Goal: Task Accomplishment & Management: Use online tool/utility

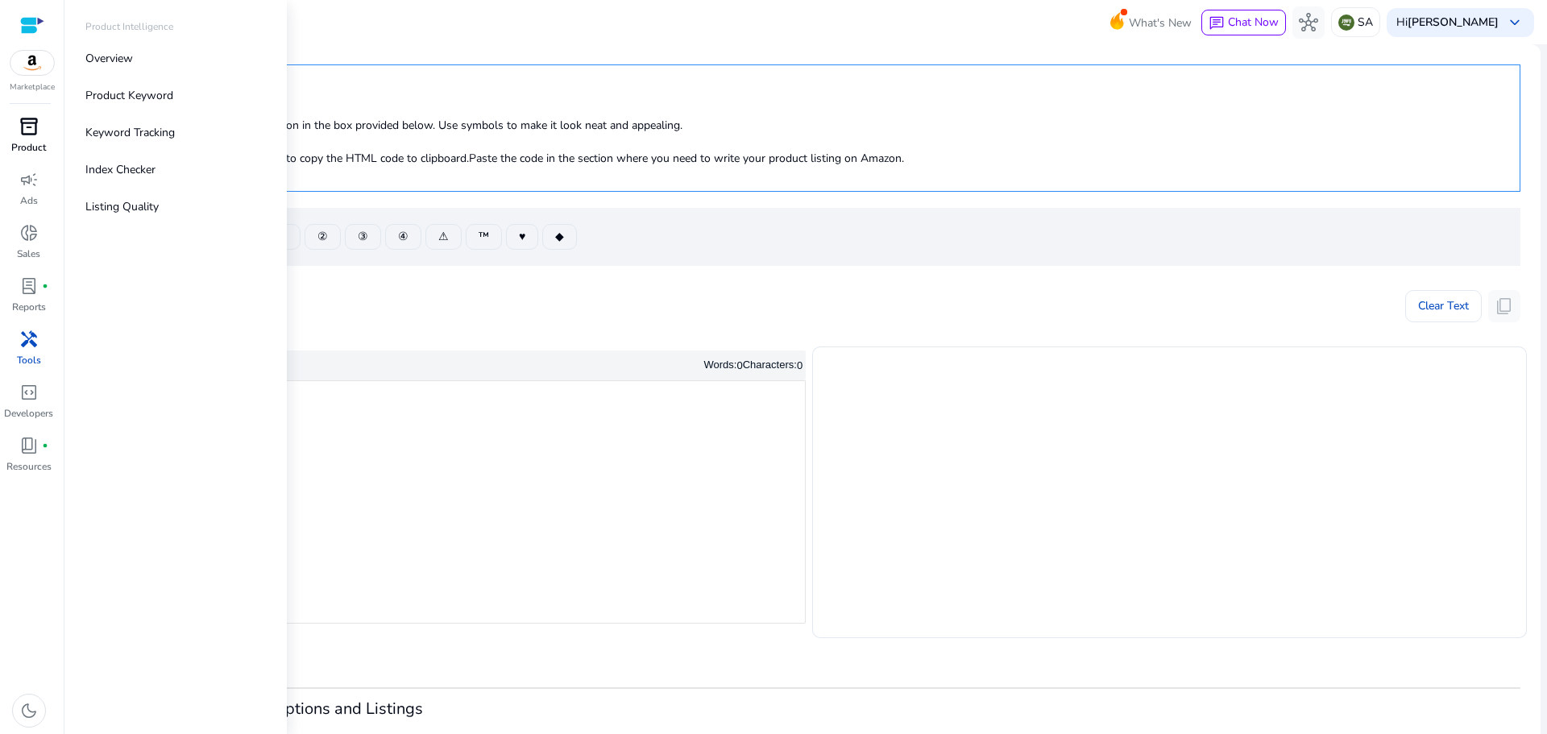
click at [31, 123] on span "inventory_2" at bounding box center [28, 126] width 19 height 19
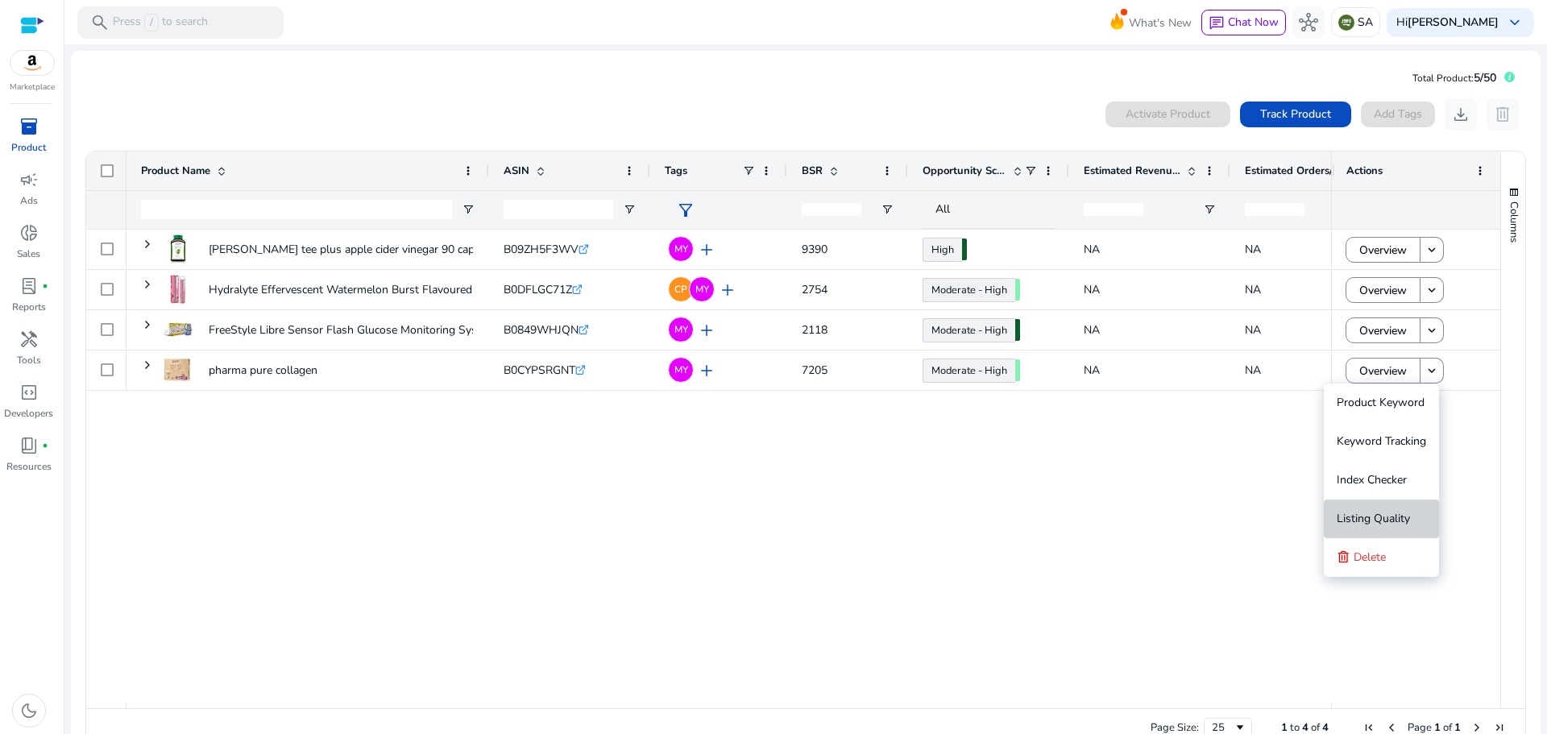
click at [1407, 517] on span "Listing Quality" at bounding box center [1373, 518] width 73 height 15
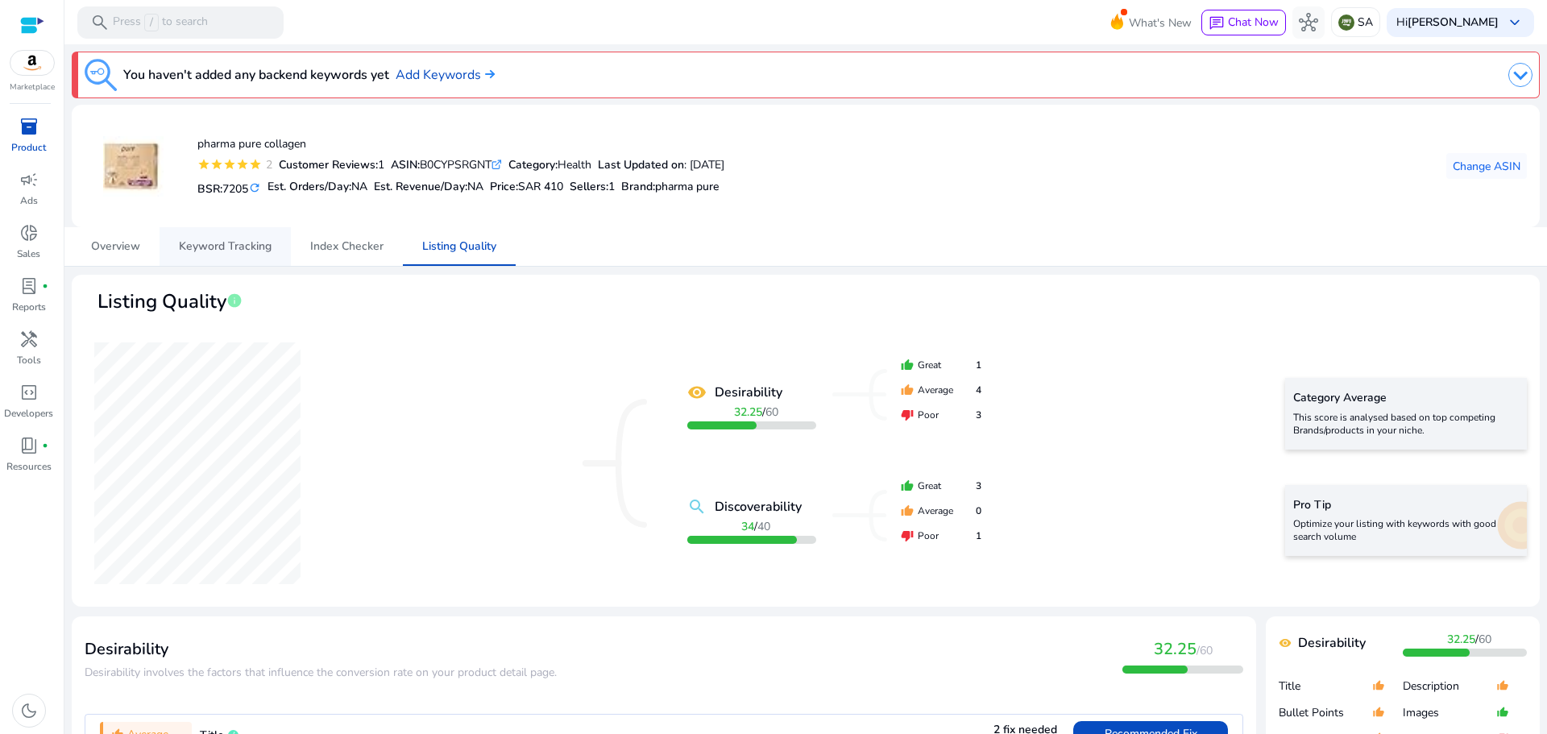
click at [231, 247] on span "Keyword Tracking" at bounding box center [225, 246] width 93 height 11
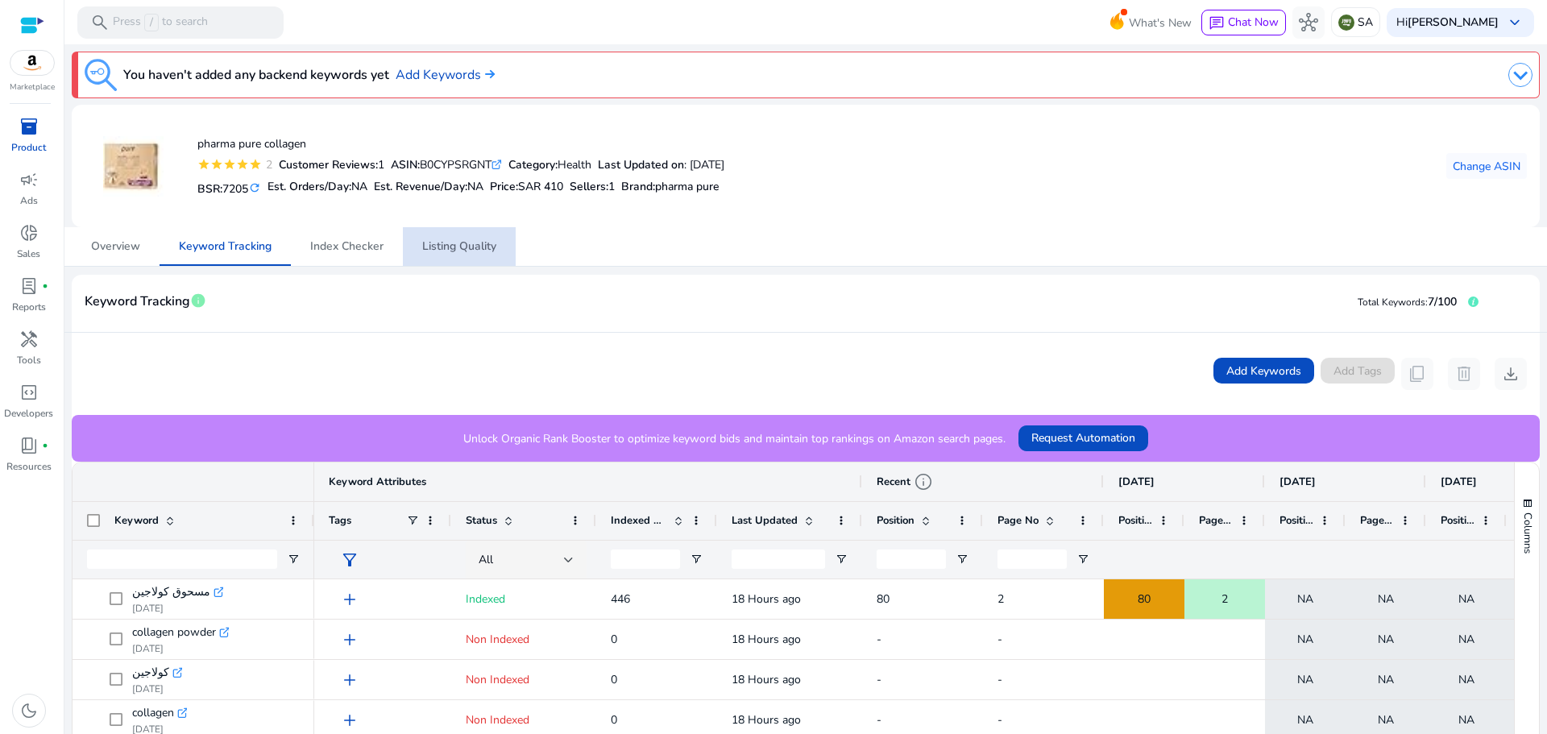
click at [439, 249] on span "Listing Quality" at bounding box center [459, 246] width 74 height 11
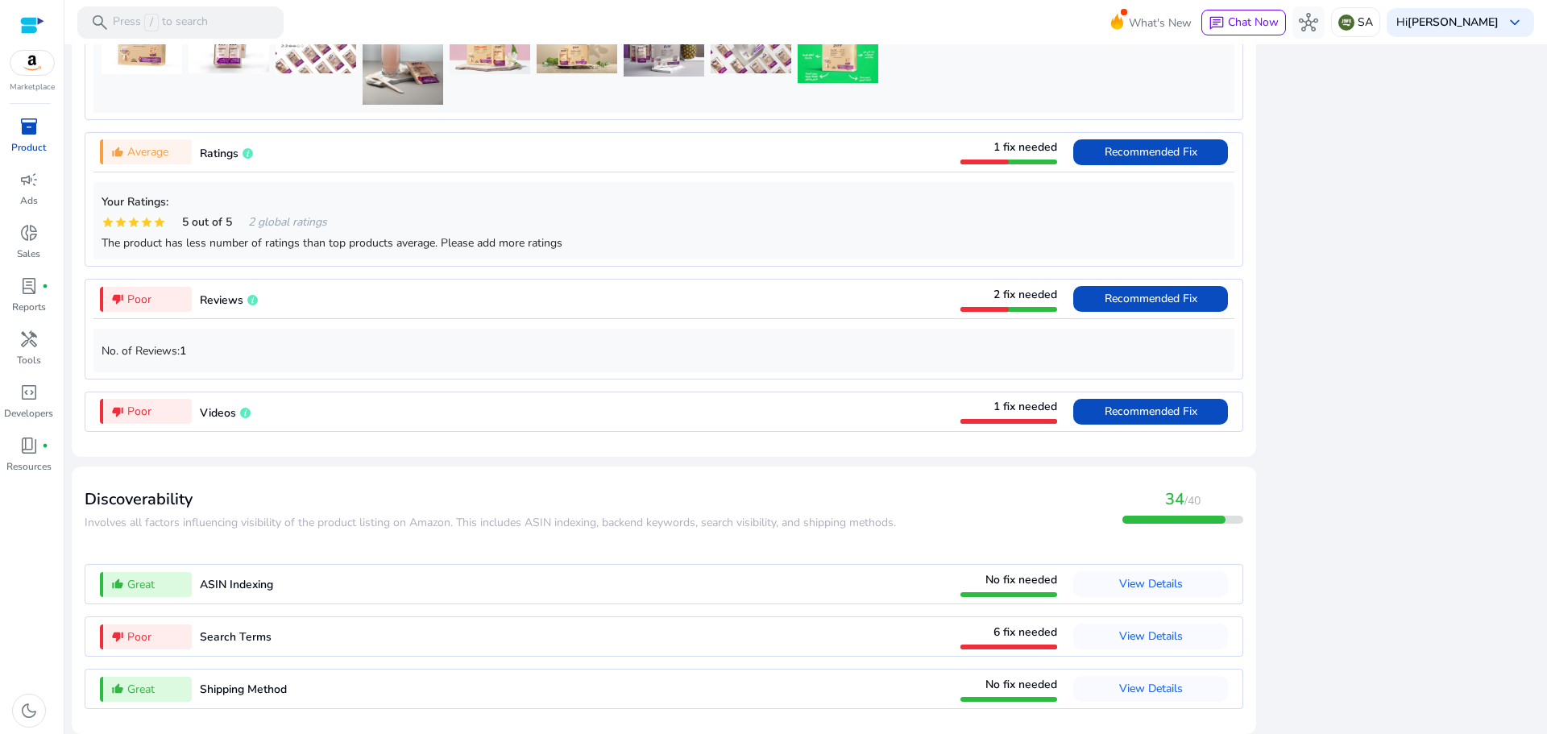
scroll to position [1268, 0]
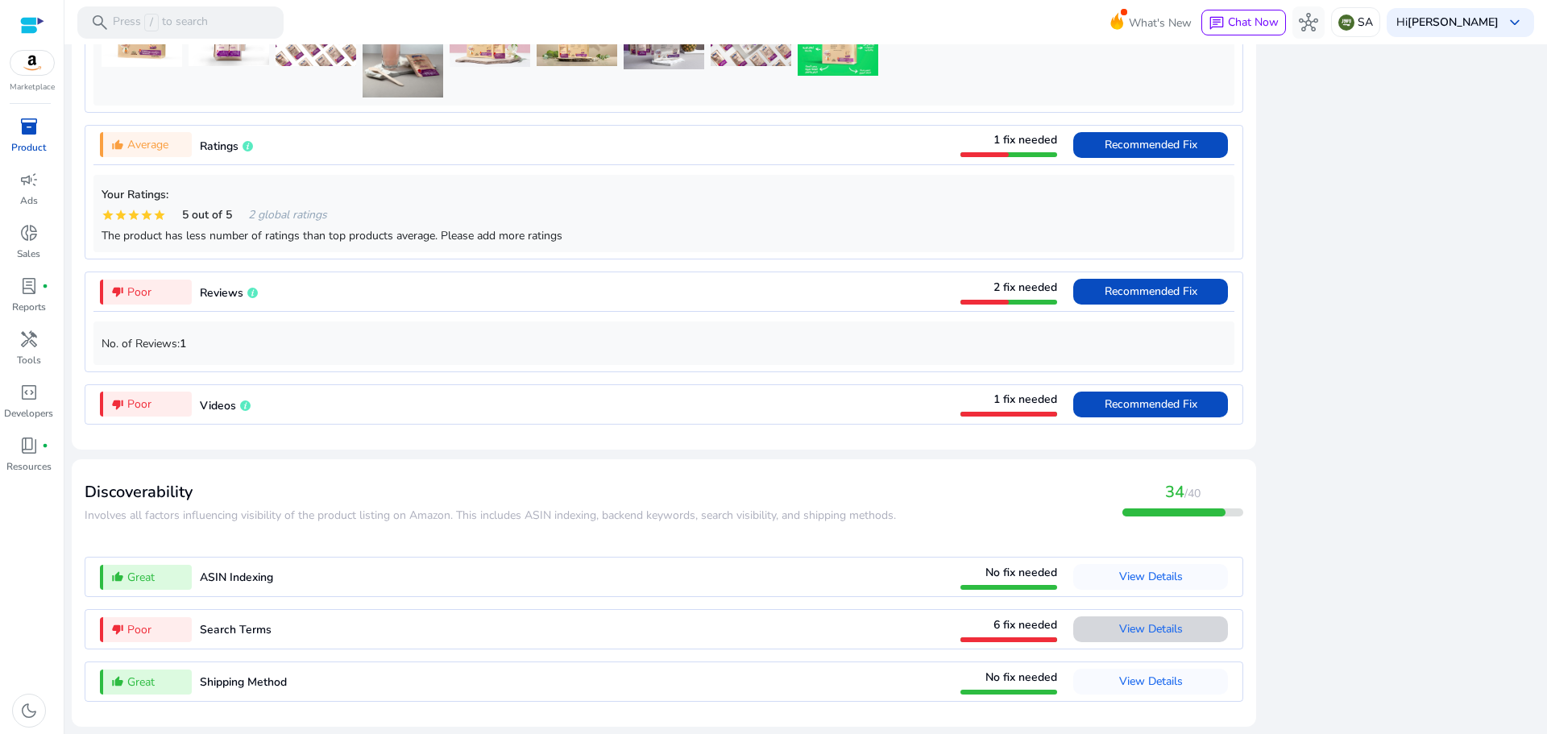
click at [1175, 630] on span "View Details" at bounding box center [1151, 628] width 64 height 15
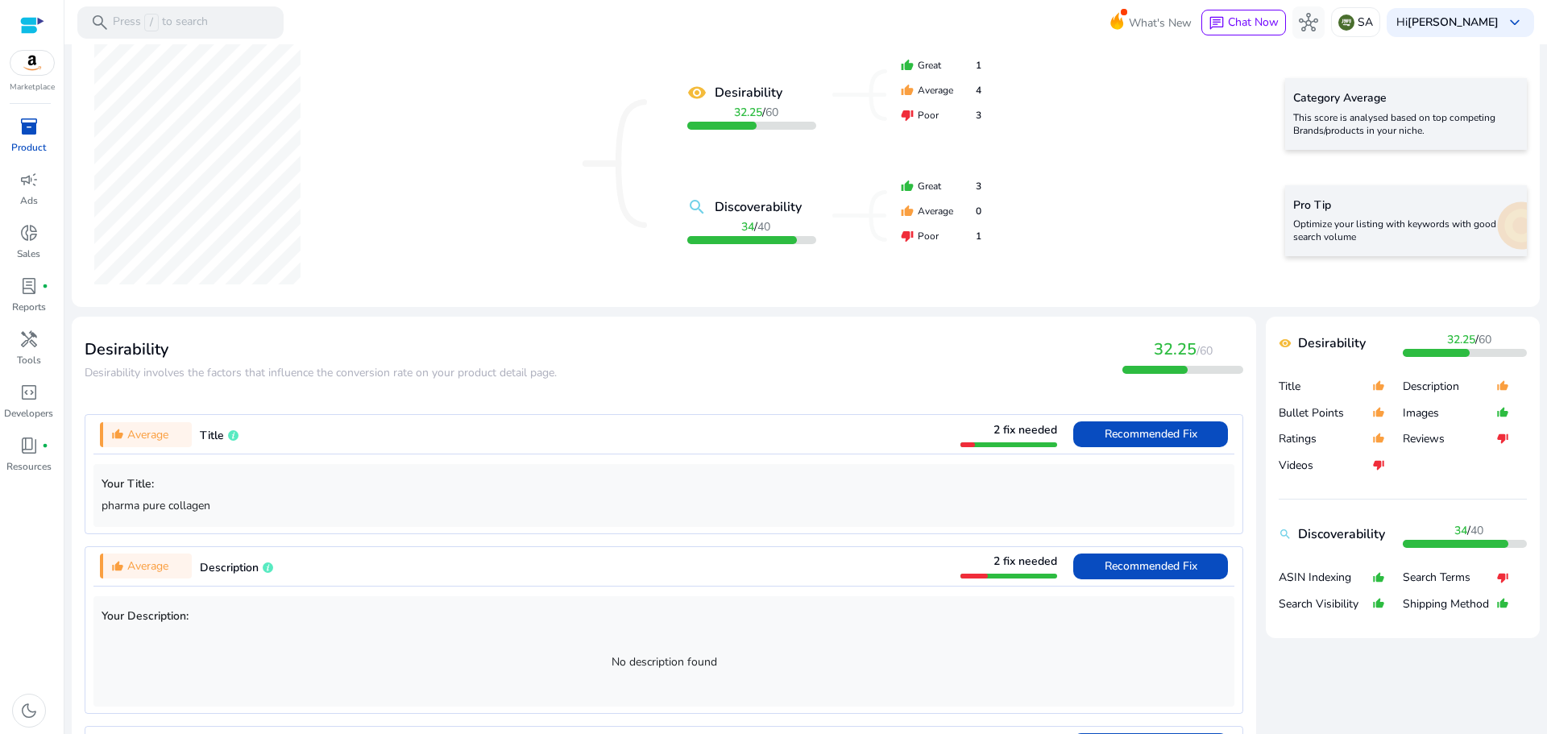
scroll to position [0, 0]
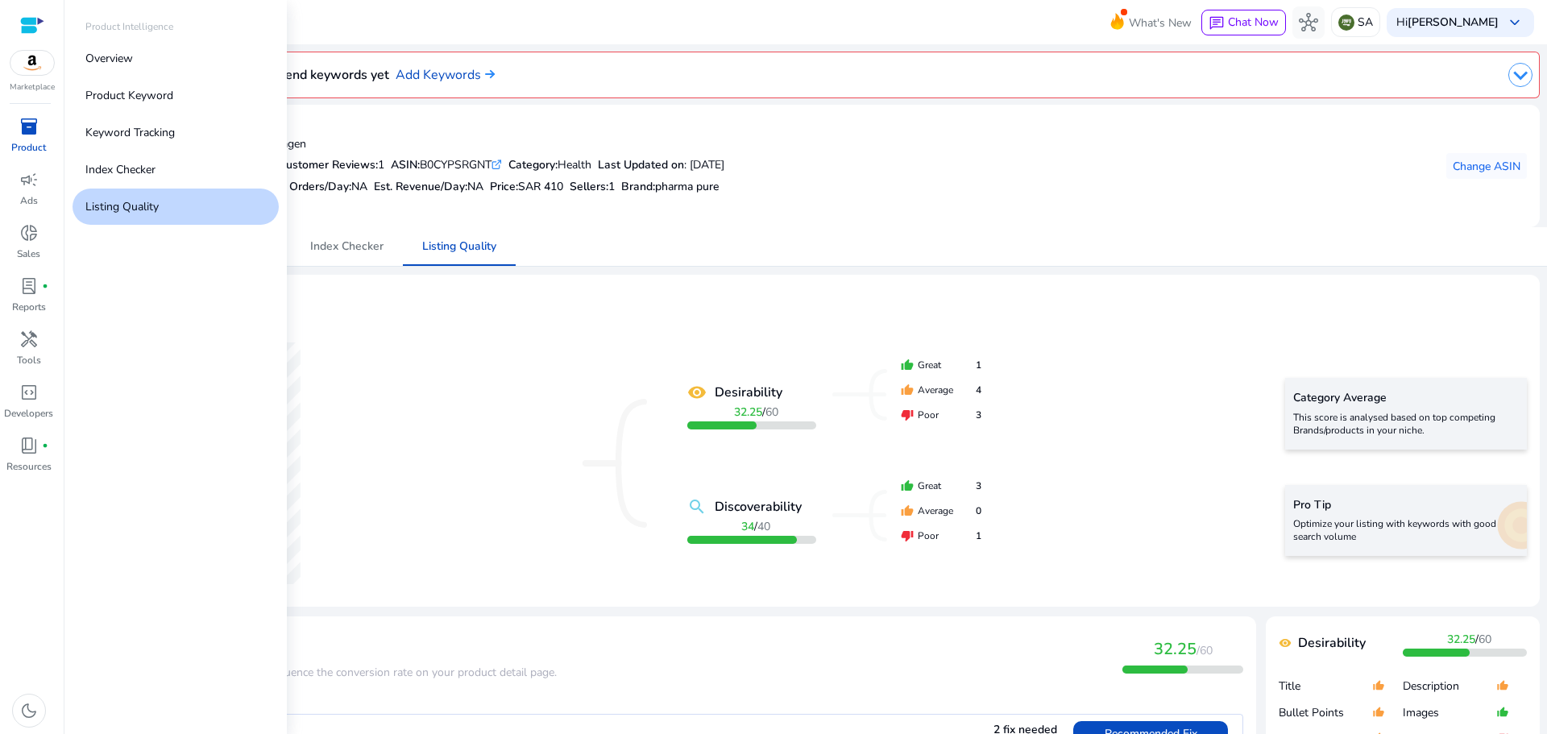
click at [23, 128] on span "inventory_2" at bounding box center [28, 126] width 19 height 19
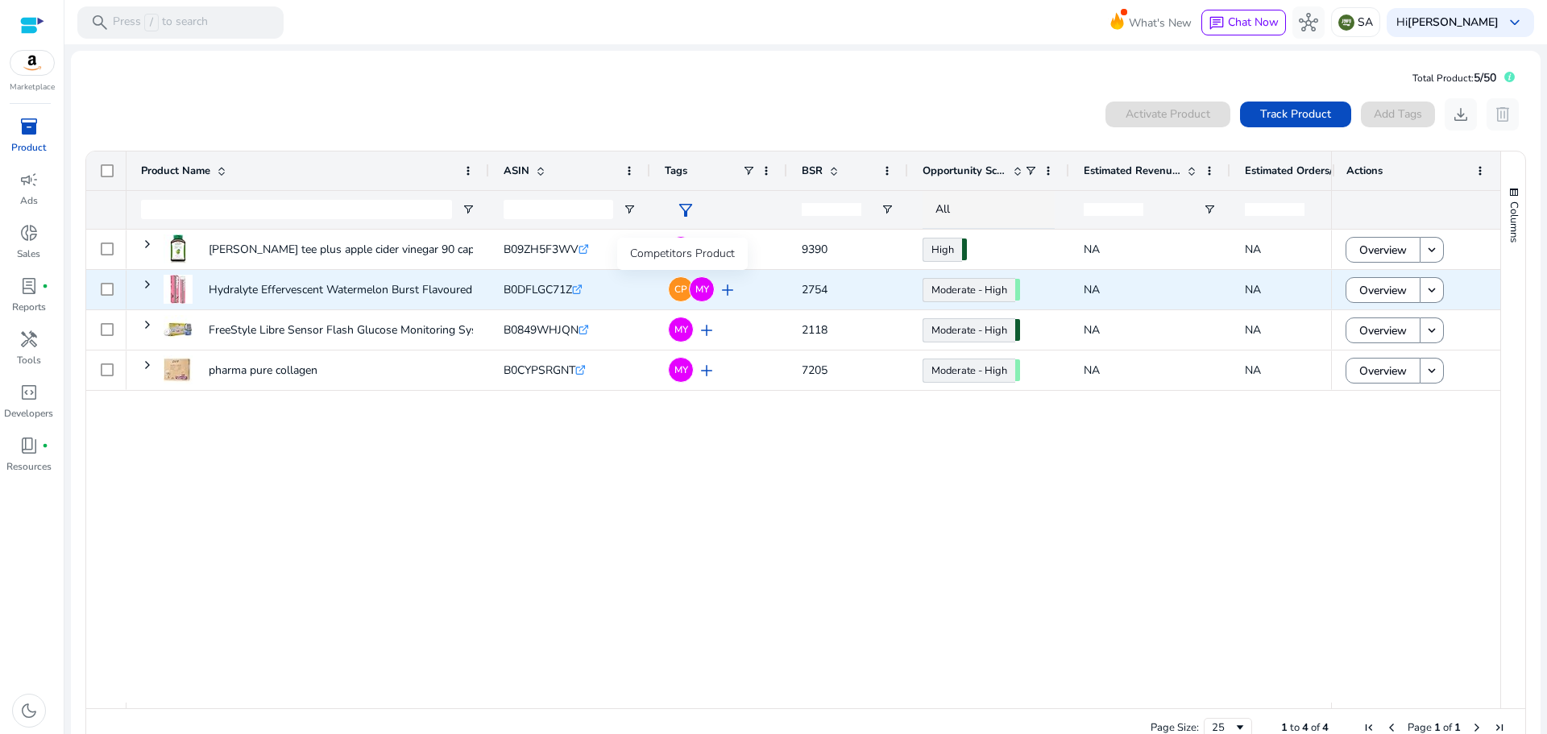
click at [682, 291] on span "CP" at bounding box center [681, 289] width 13 height 10
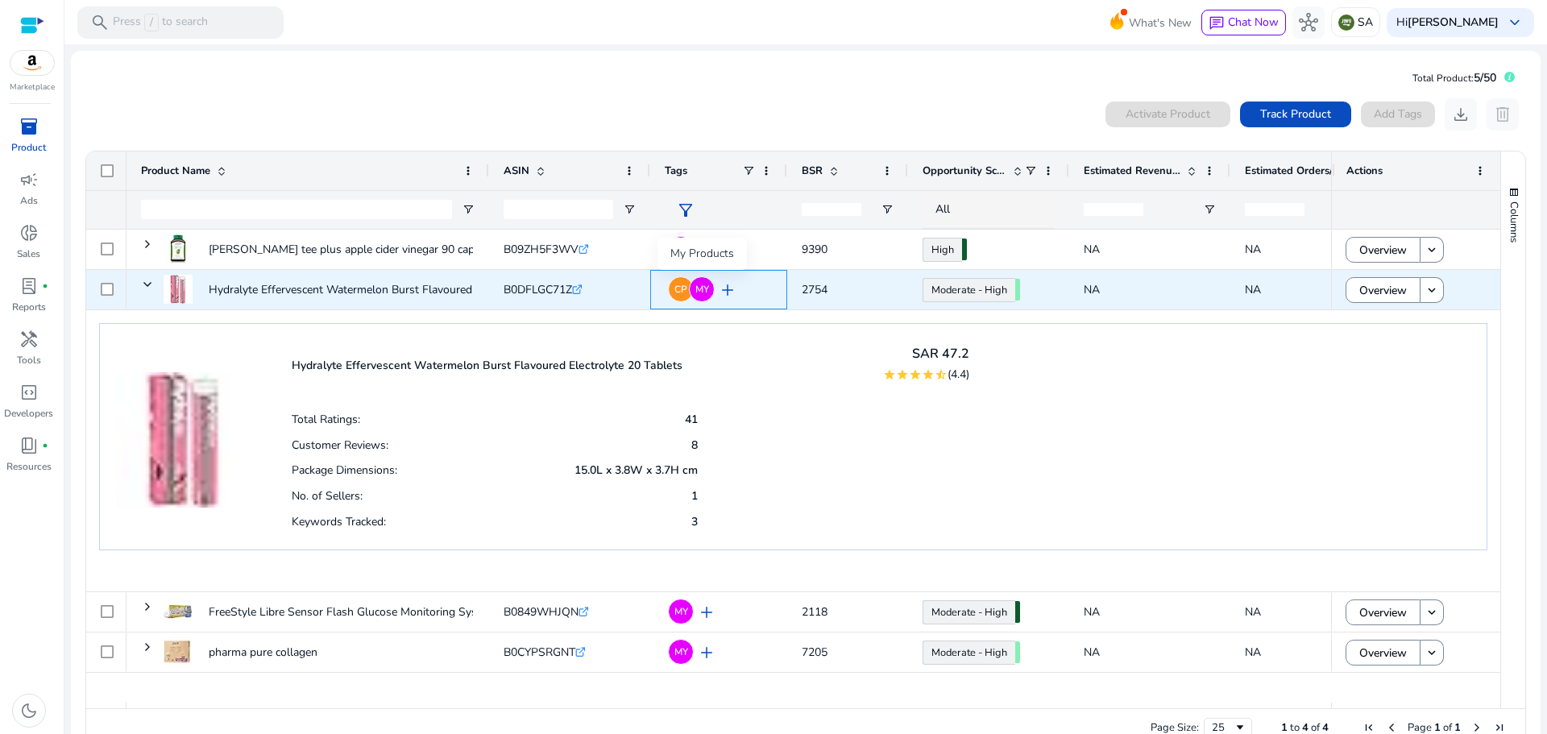
click at [702, 288] on span "MY" at bounding box center [702, 289] width 14 height 10
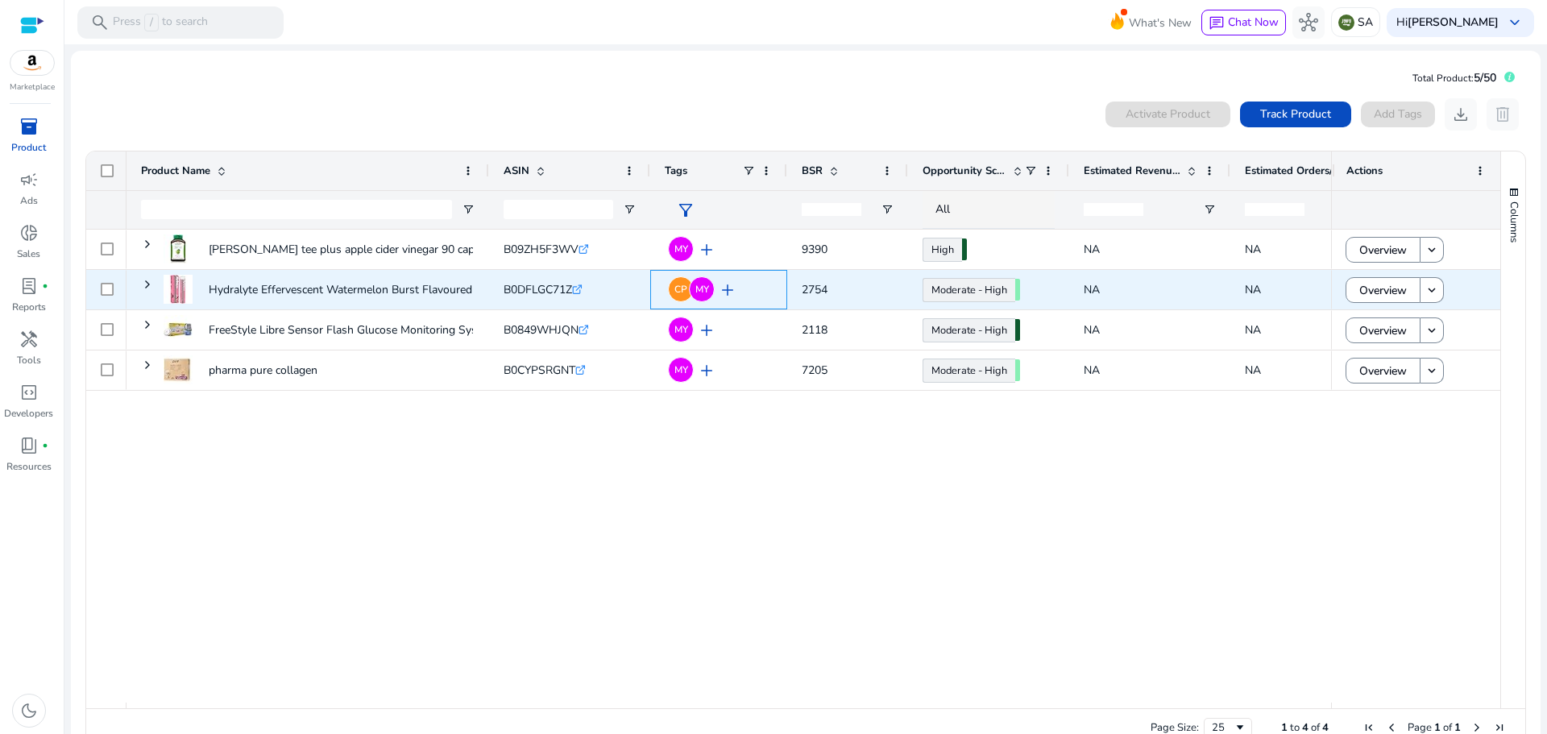
click at [702, 288] on span "MY" at bounding box center [702, 289] width 14 height 10
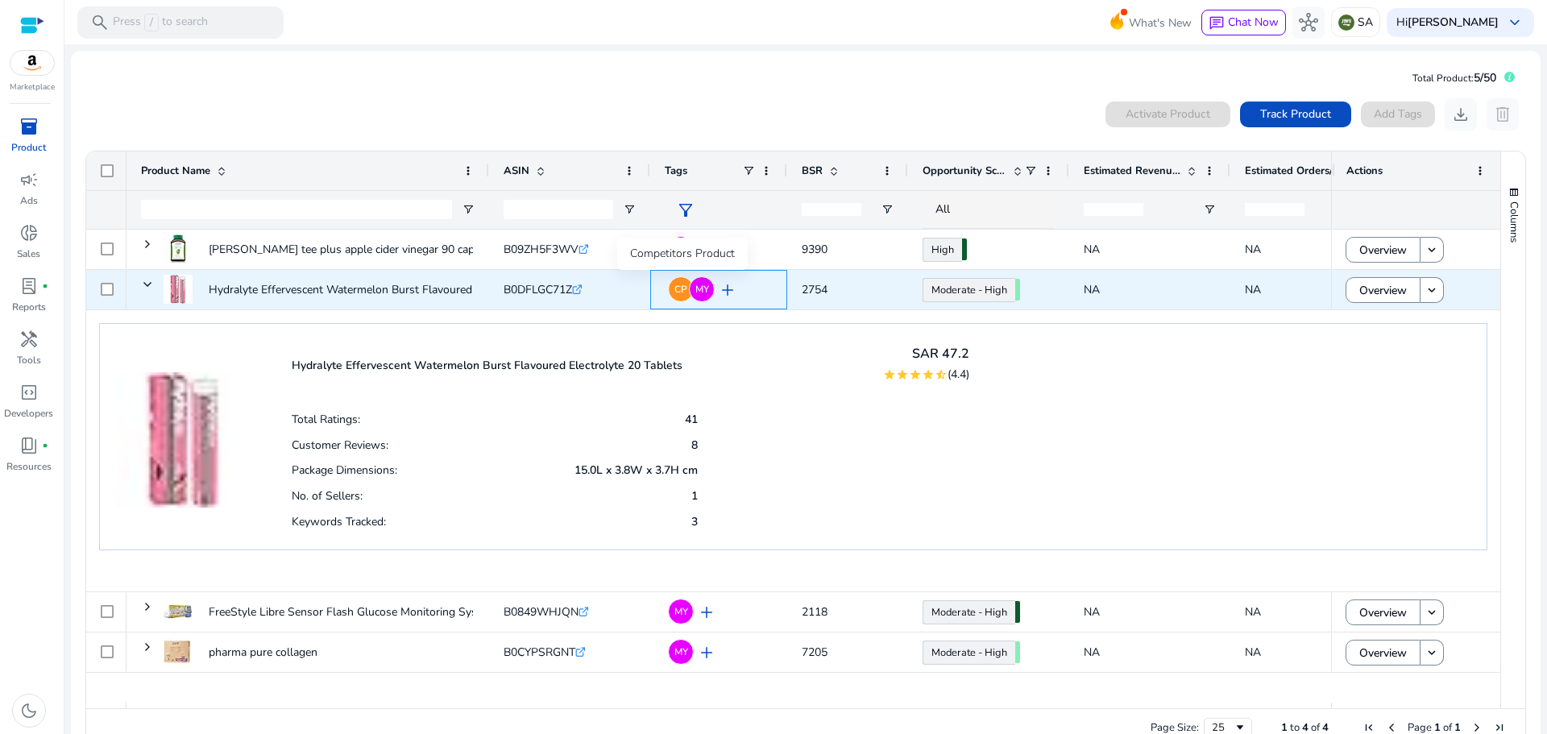
click at [675, 287] on span "CP" at bounding box center [681, 289] width 13 height 10
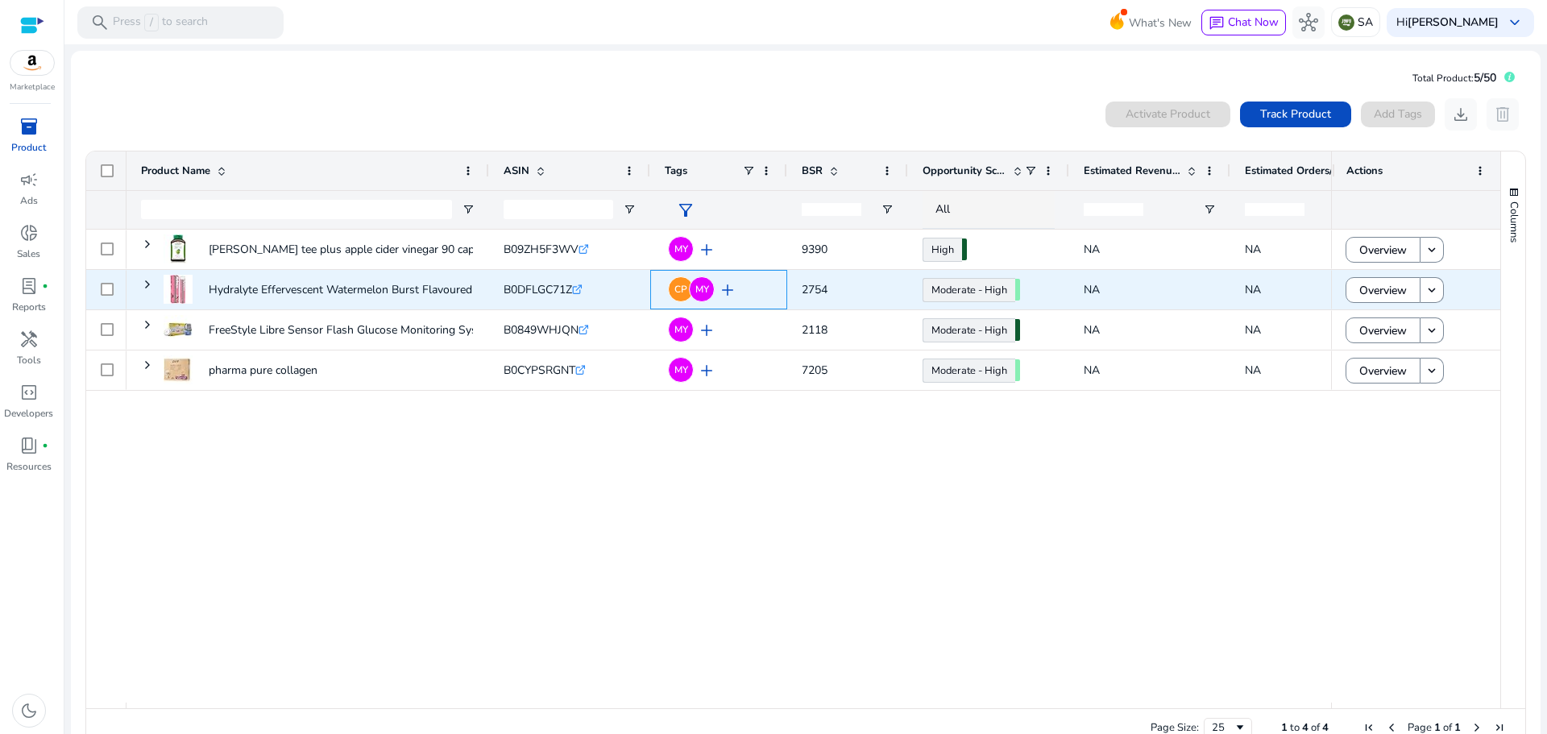
click at [675, 287] on span "CP" at bounding box center [681, 289] width 13 height 10
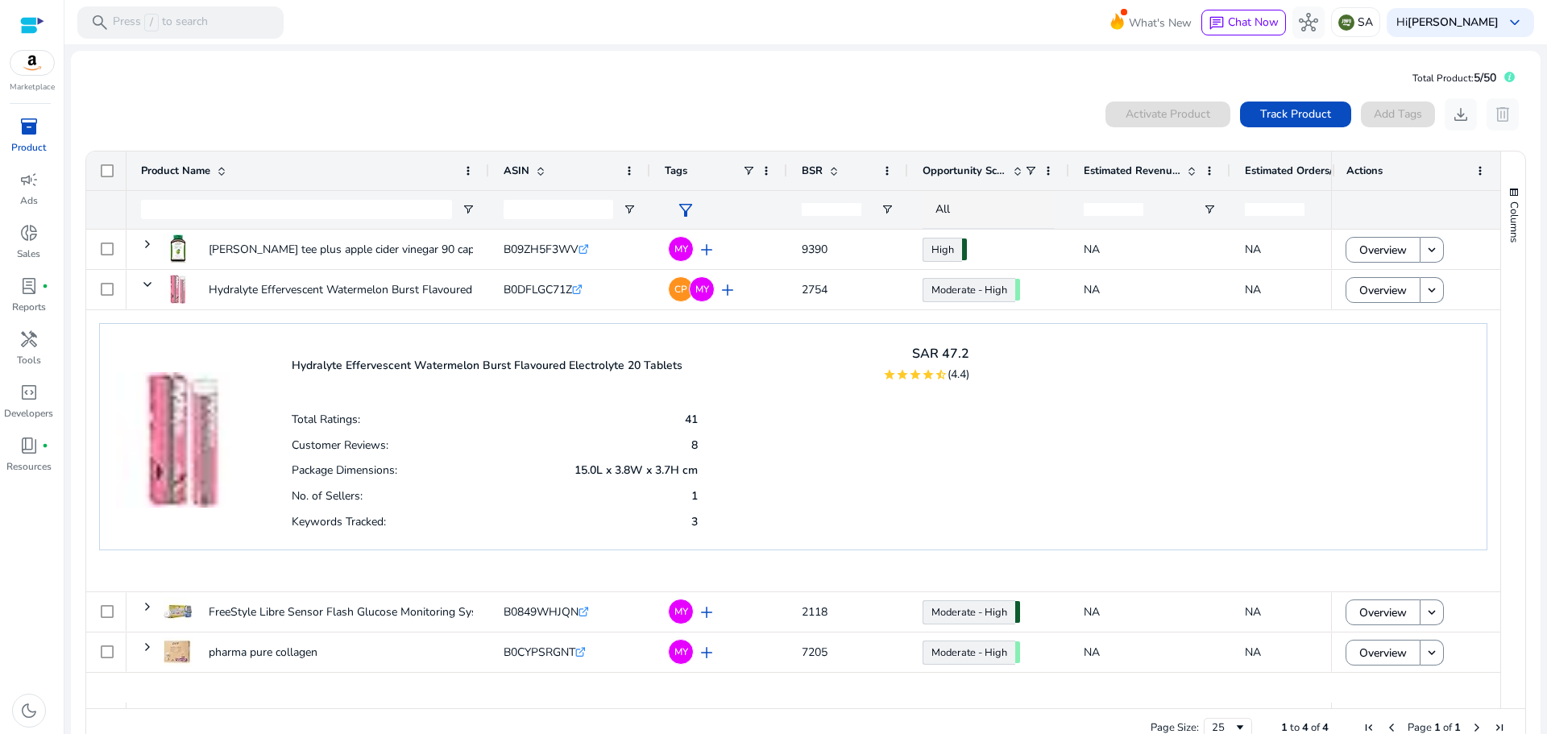
click at [986, 171] on span "Opportunity Score" at bounding box center [965, 171] width 84 height 15
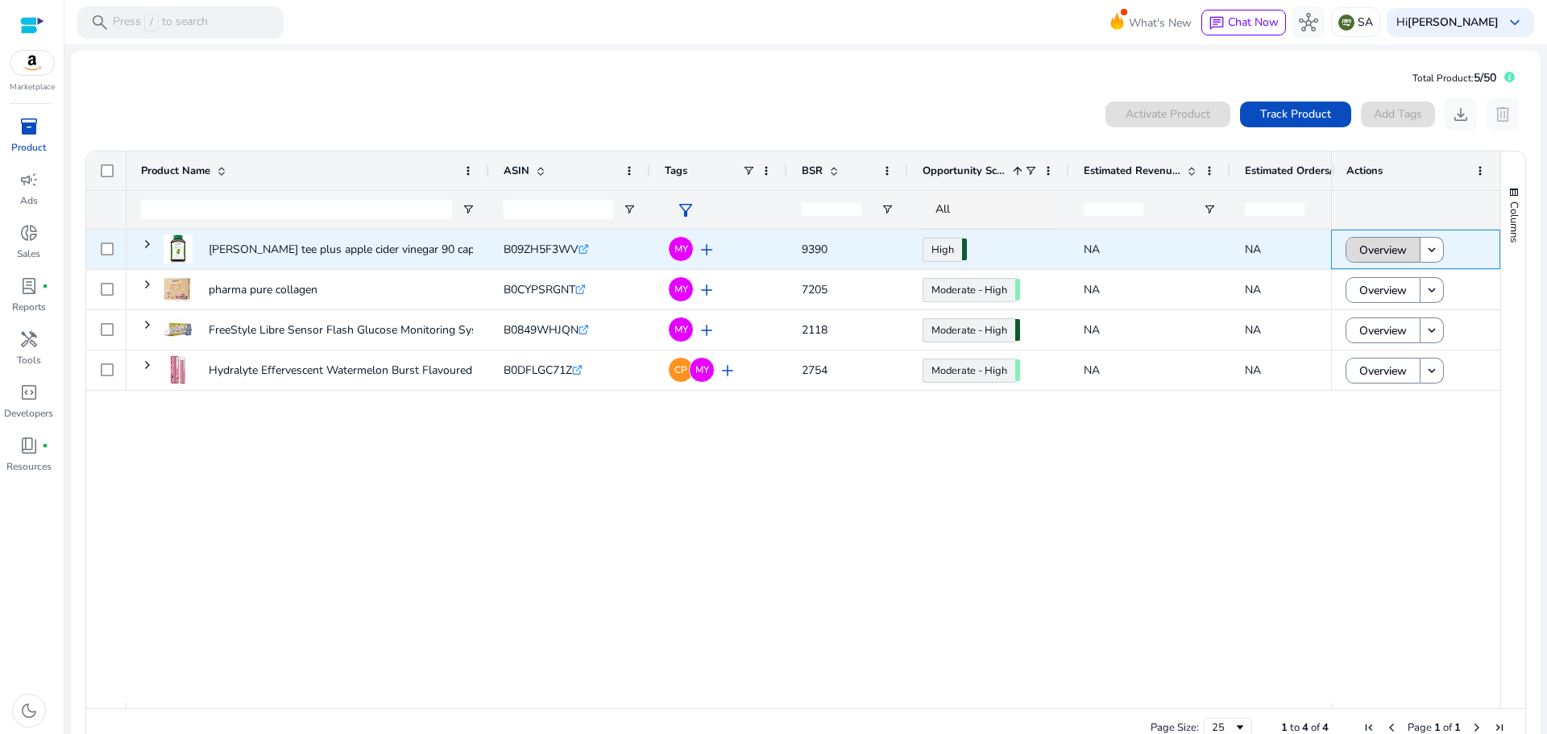
click at [1372, 251] on span "Overview" at bounding box center [1384, 250] width 48 height 33
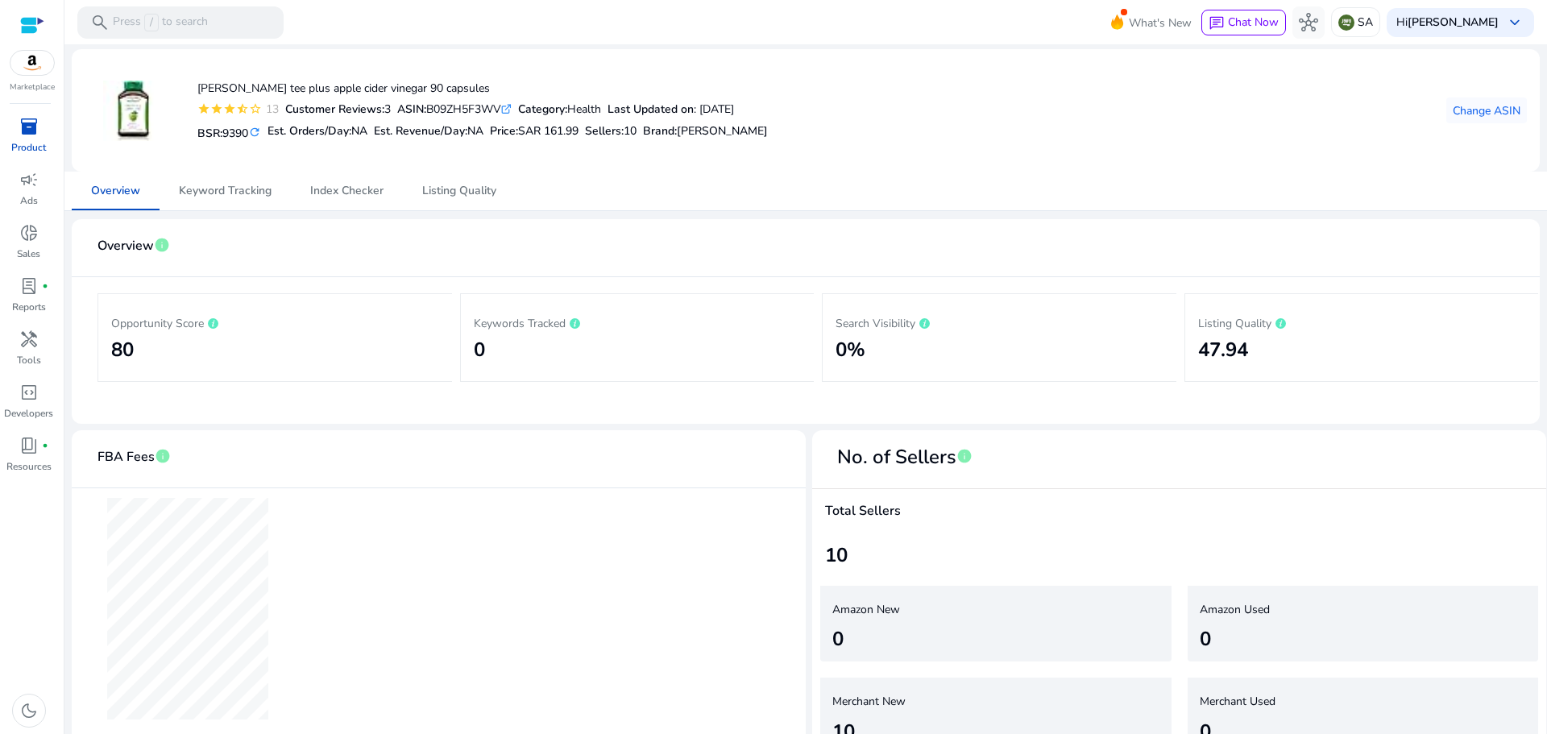
scroll to position [89, 0]
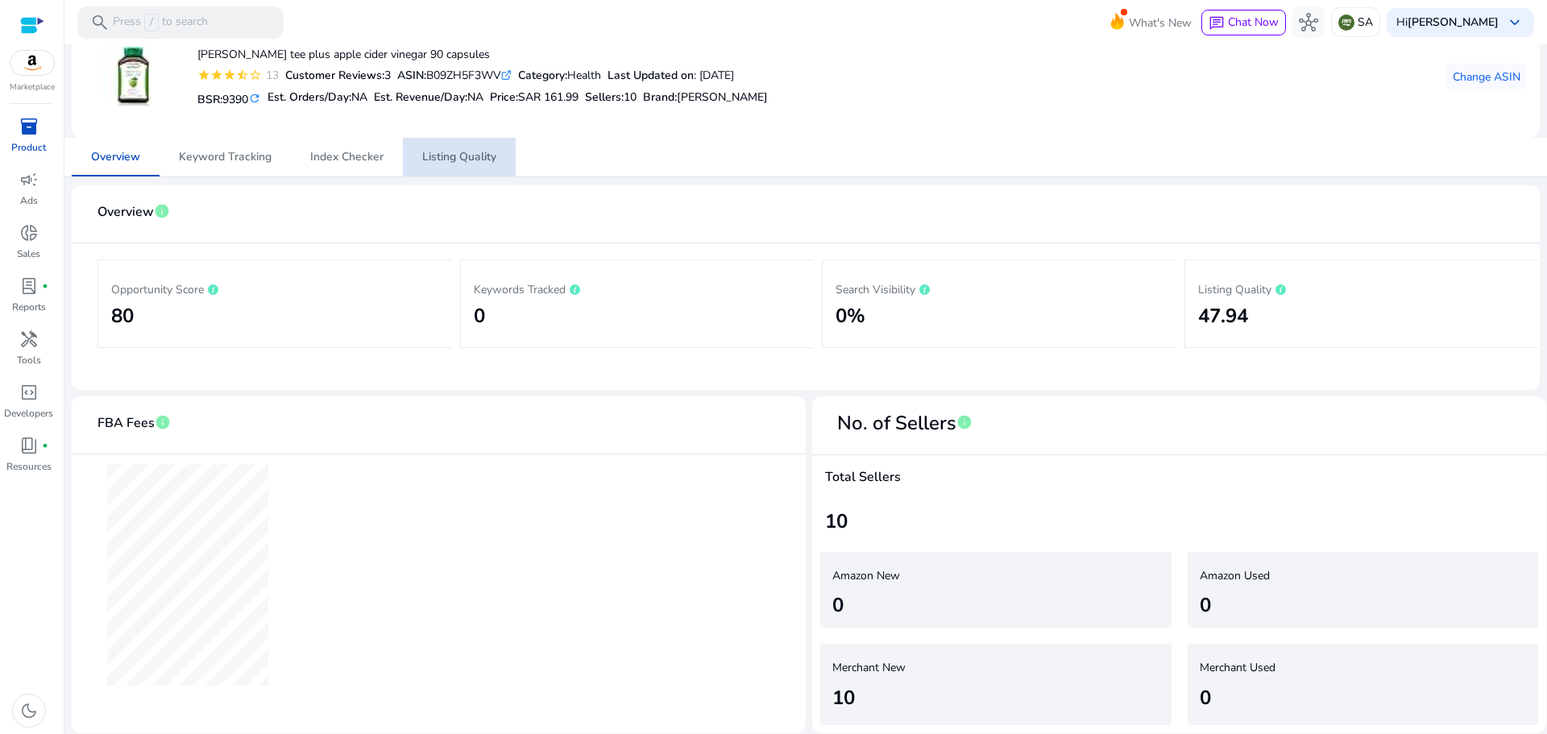
click at [467, 156] on span "Listing Quality" at bounding box center [459, 157] width 74 height 11
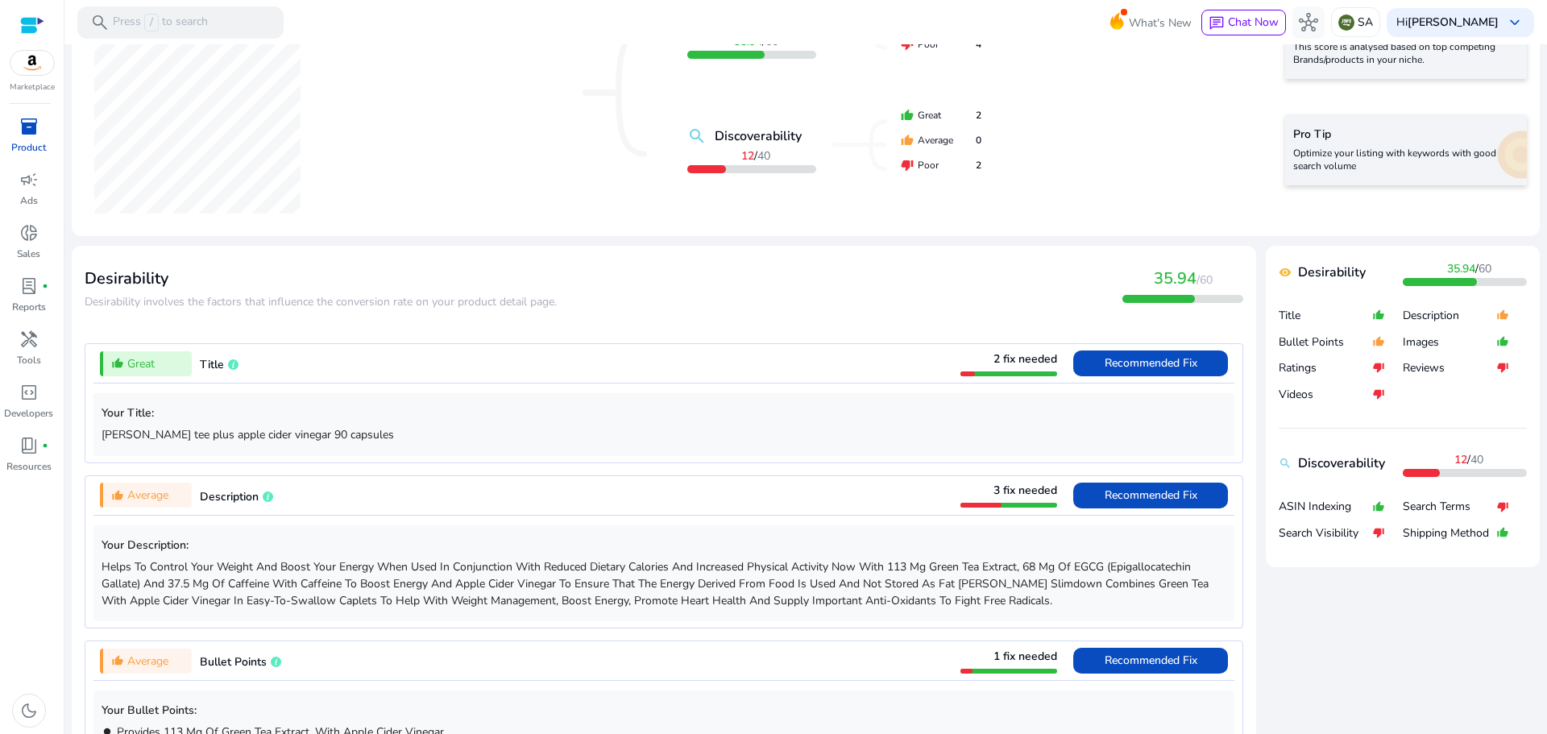
scroll to position [403, 0]
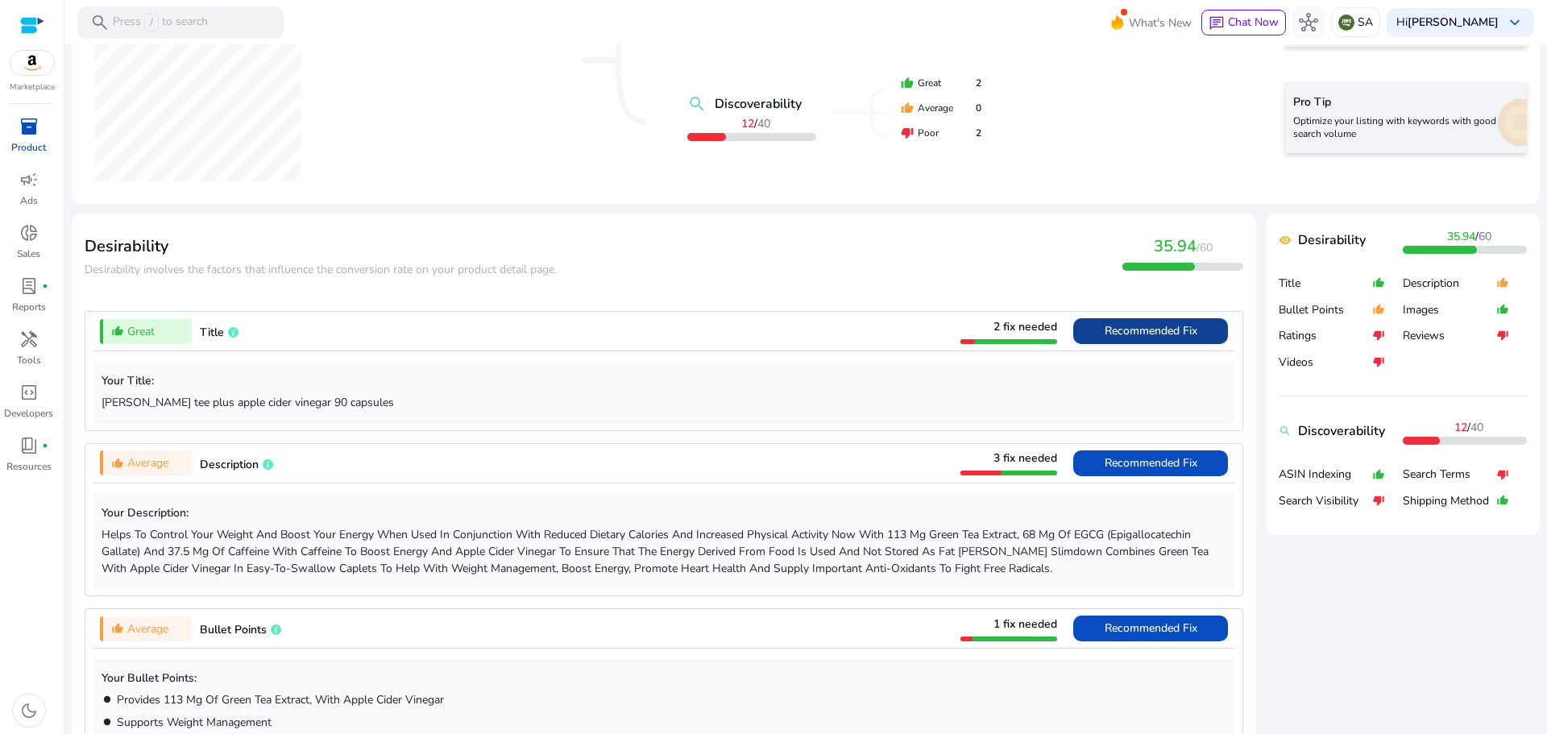
click at [1119, 334] on span "Recommended Fix" at bounding box center [1151, 330] width 93 height 15
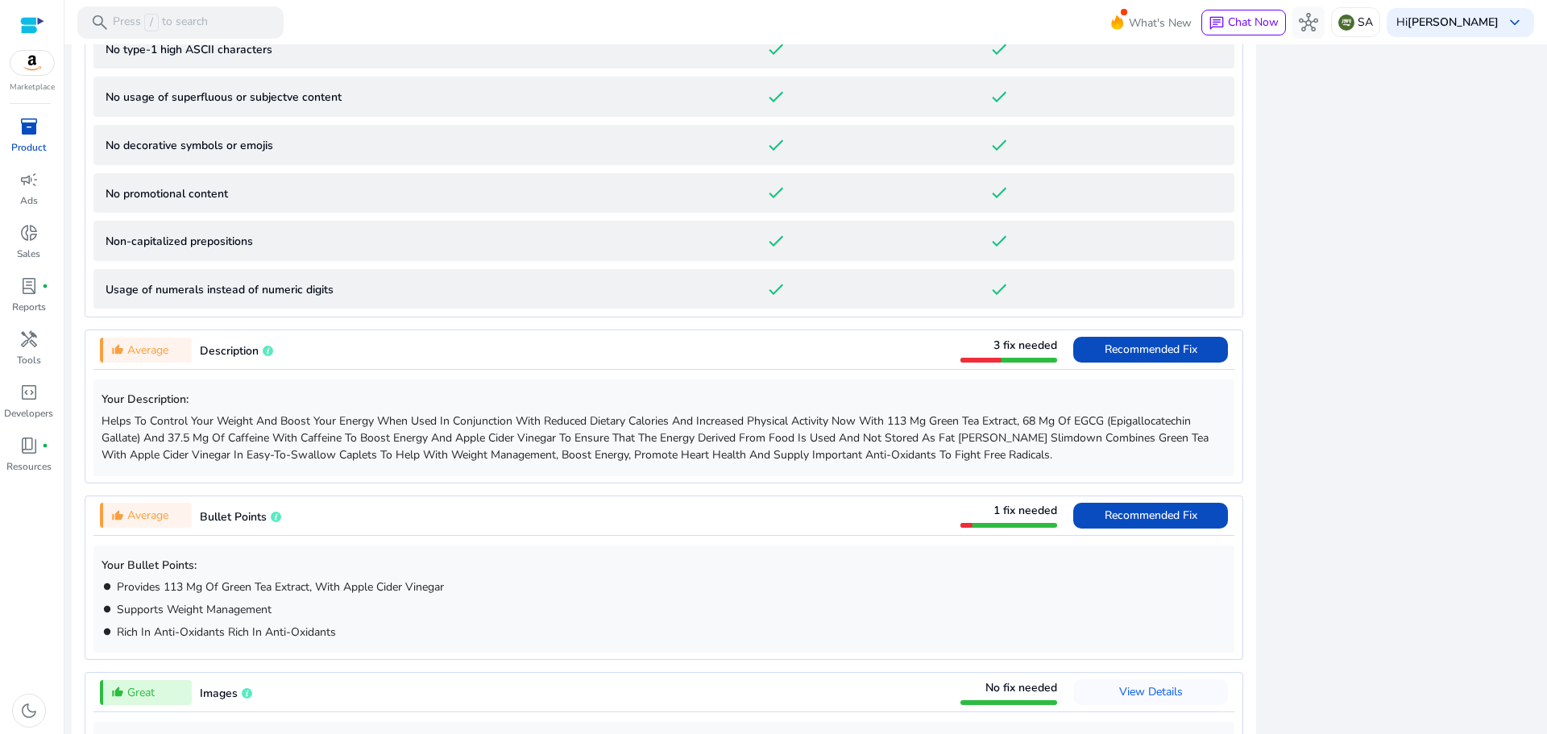
scroll to position [1209, 0]
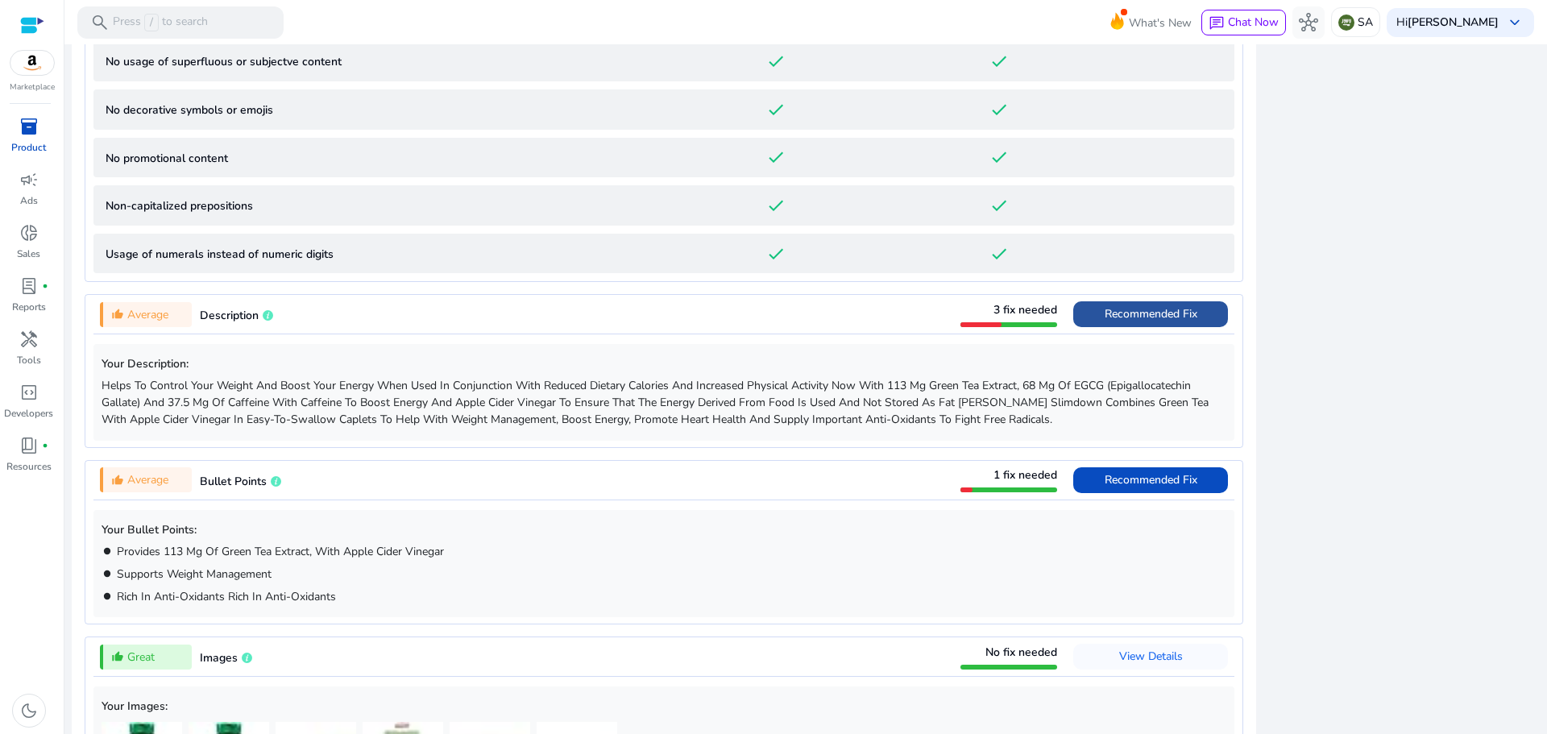
click at [1156, 321] on span "Recommended Fix" at bounding box center [1151, 313] width 93 height 15
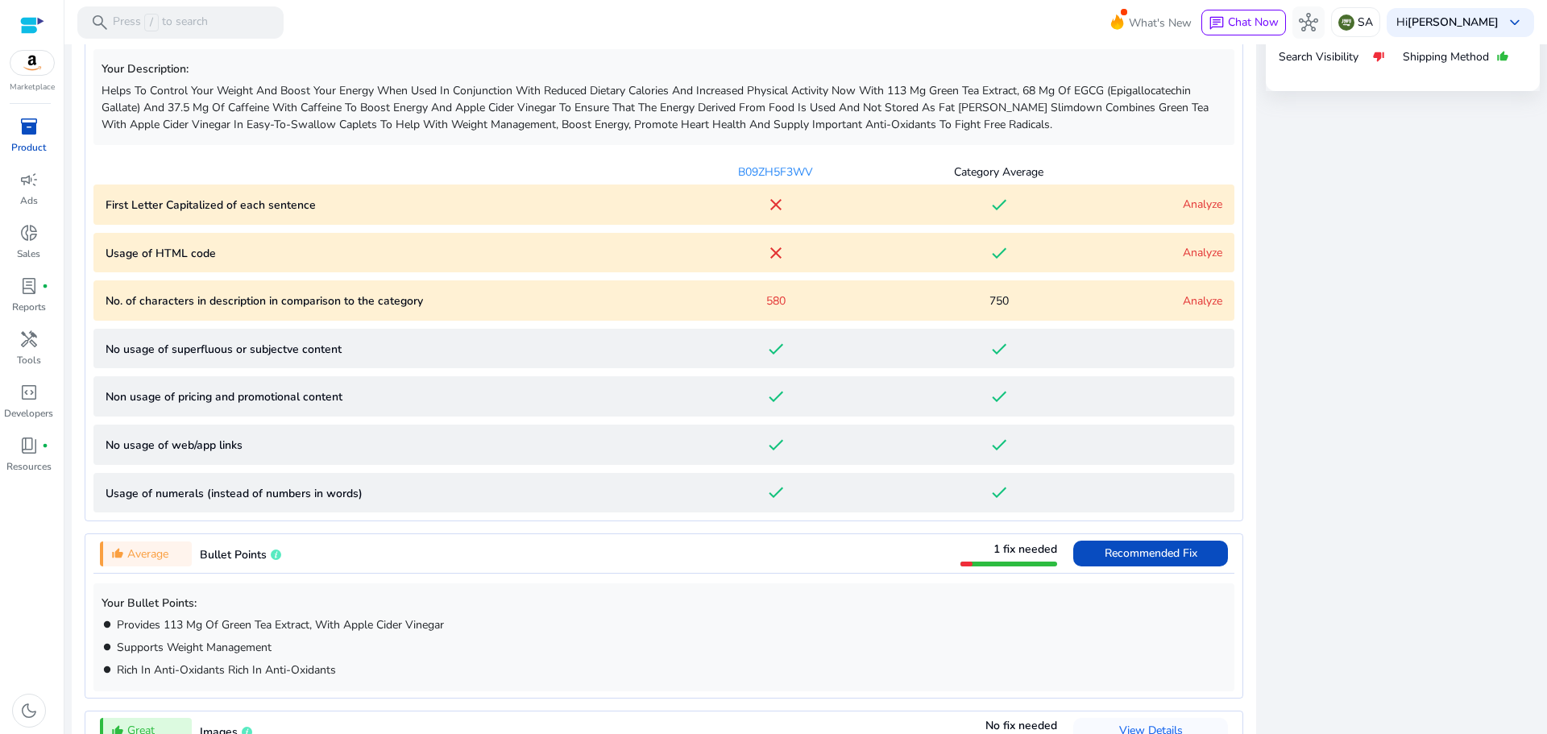
scroll to position [846, 0]
click at [1198, 252] on link "Analyze" at bounding box center [1202, 253] width 39 height 15
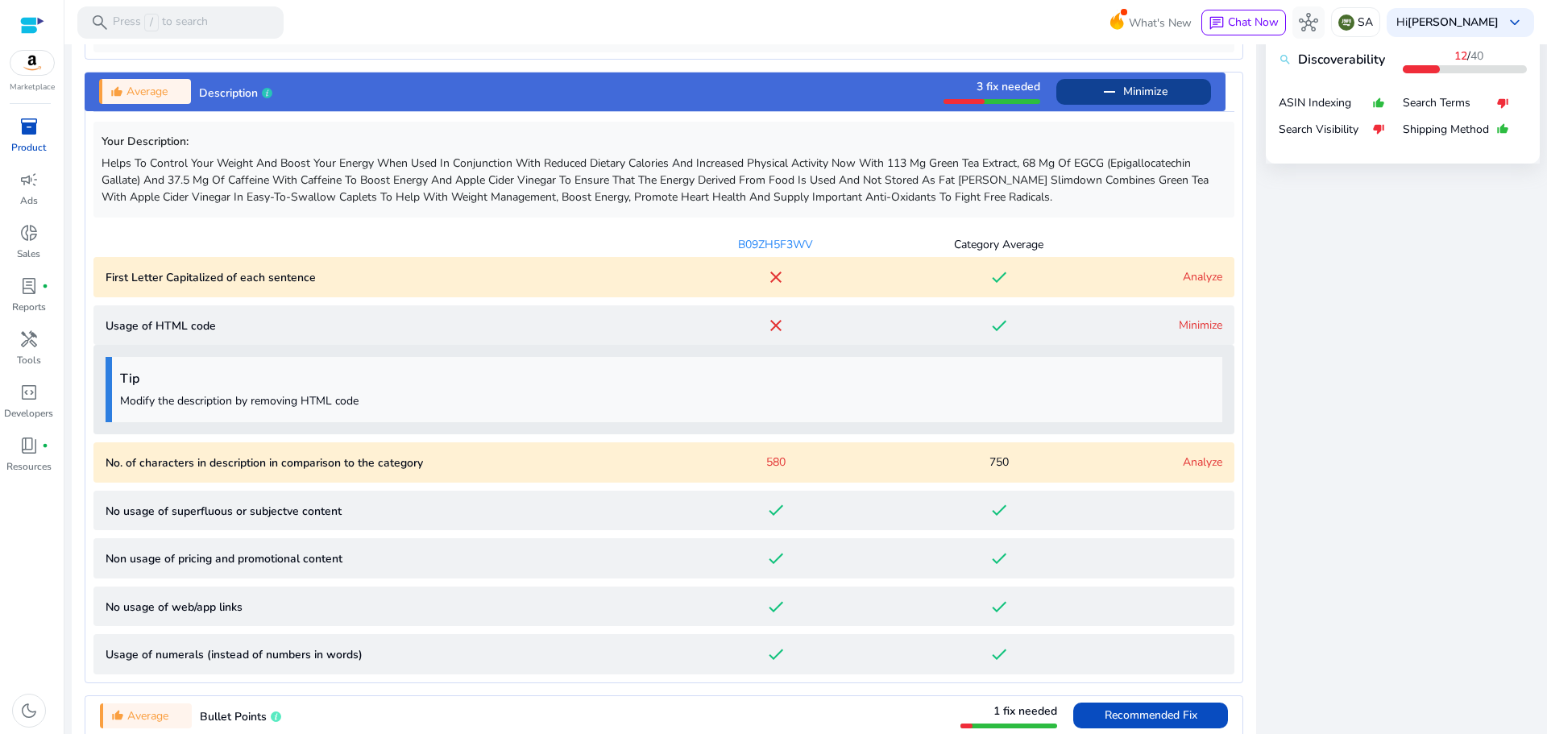
scroll to position [758, 0]
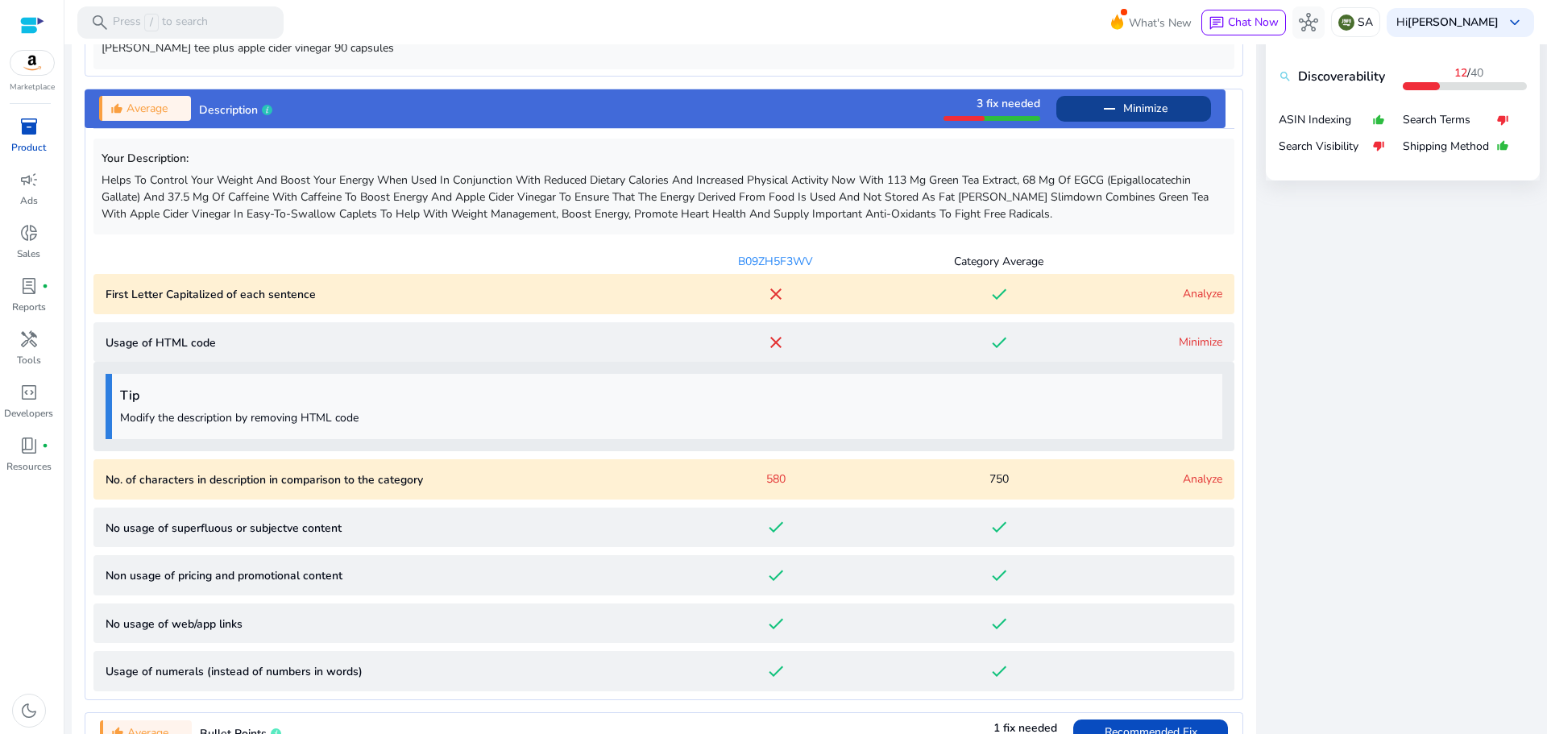
click at [1183, 295] on link "Analyze" at bounding box center [1202, 293] width 39 height 15
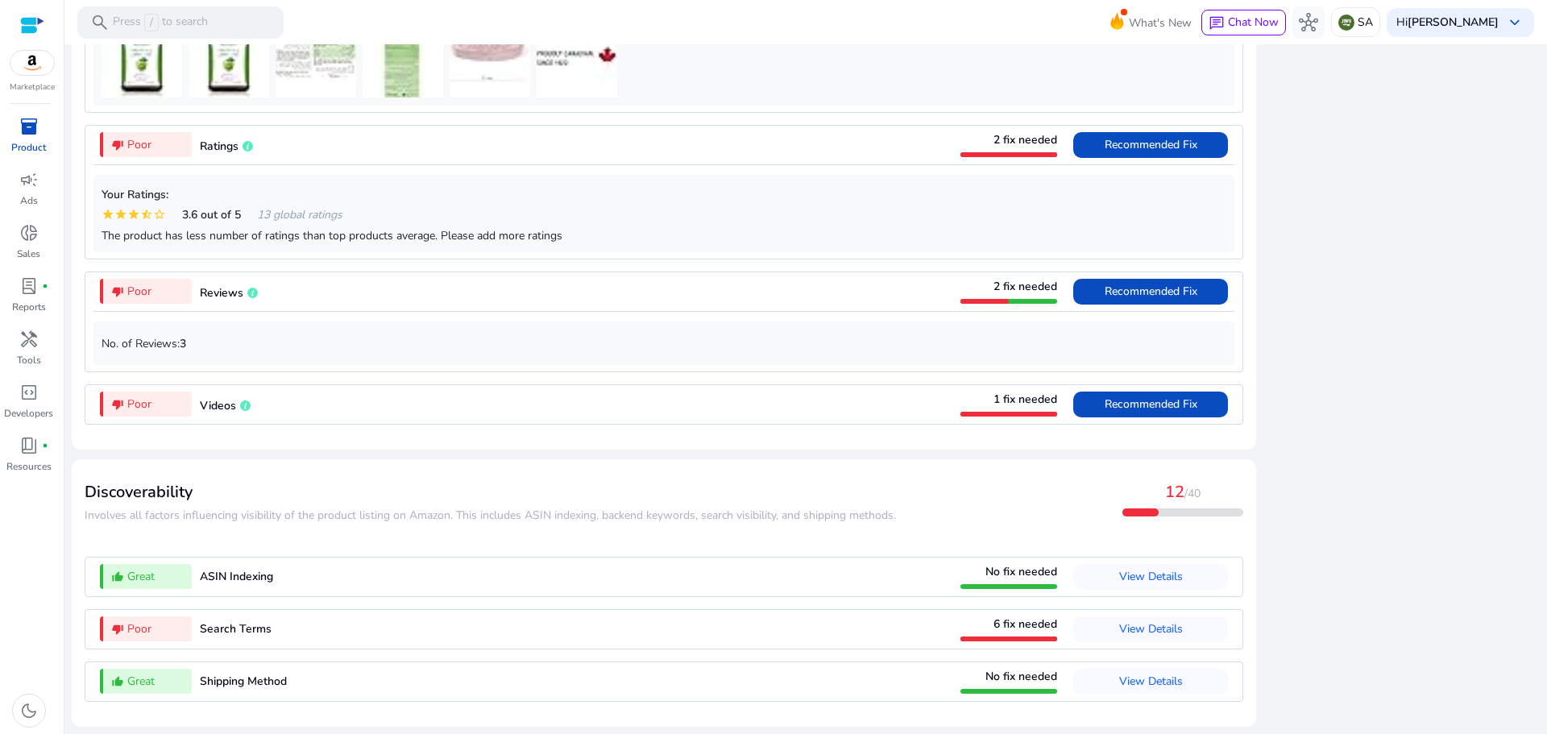
scroll to position [2022, 0]
click at [1134, 628] on span "View Details" at bounding box center [1151, 628] width 64 height 15
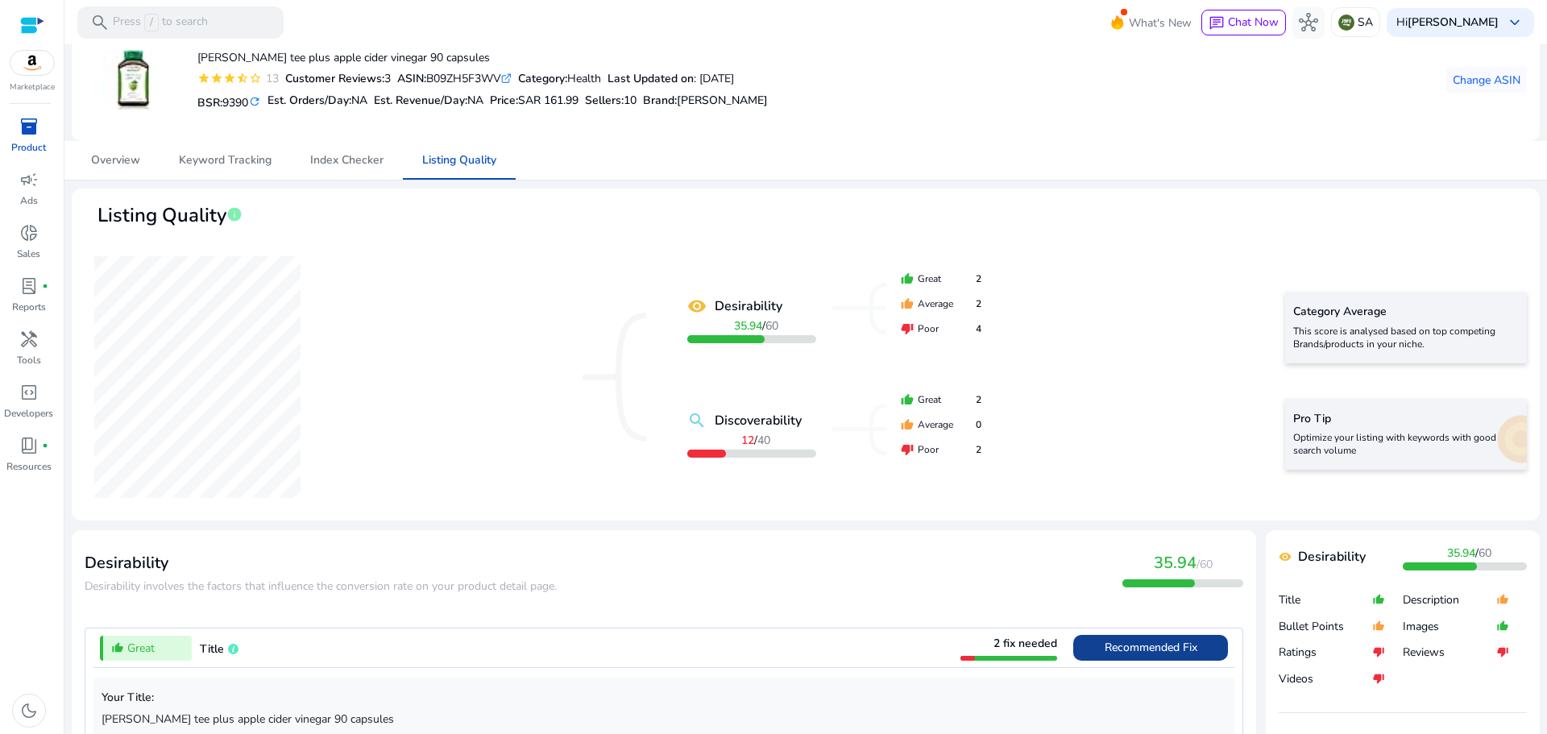
scroll to position [0, 0]
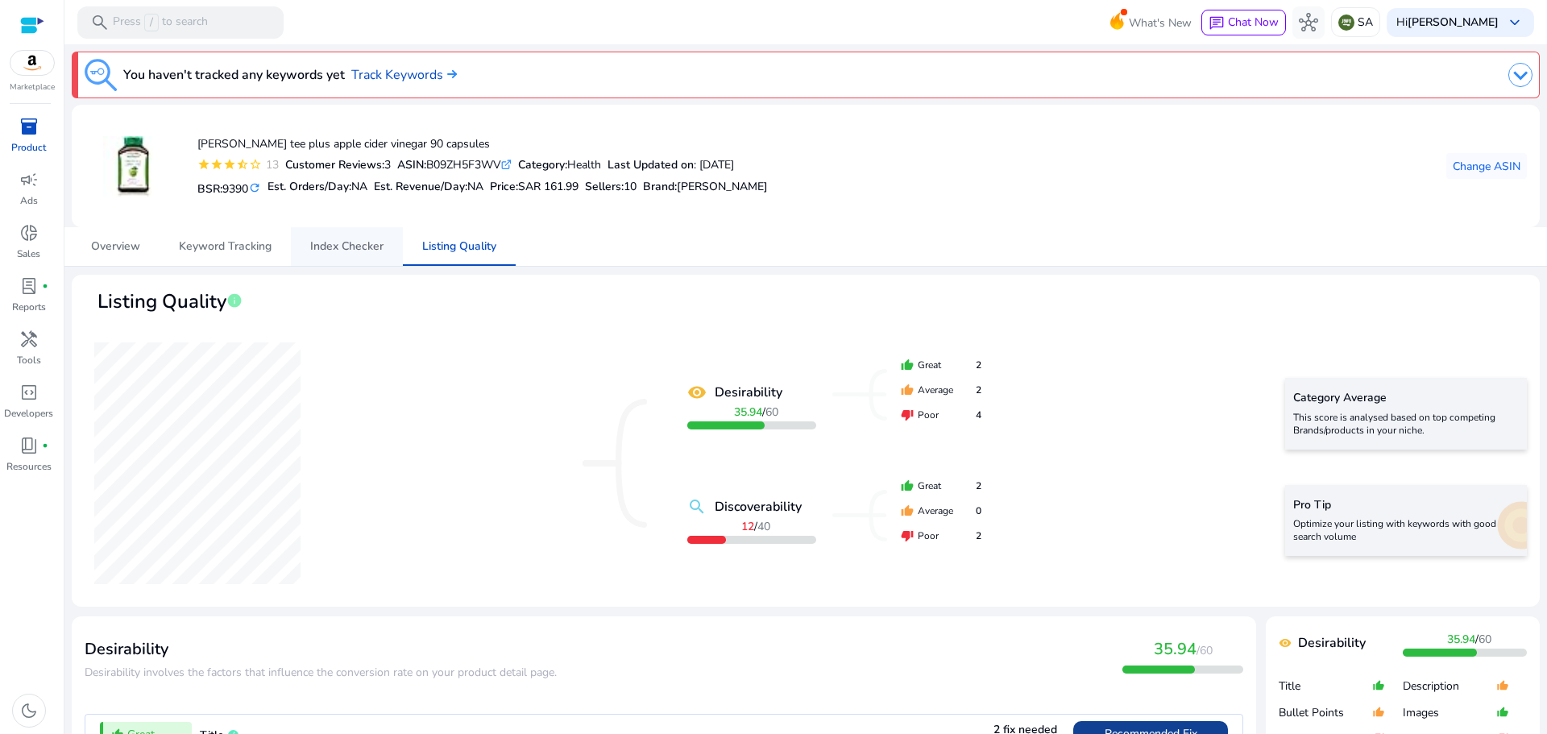
click at [336, 246] on span "Index Checker" at bounding box center [346, 246] width 73 height 11
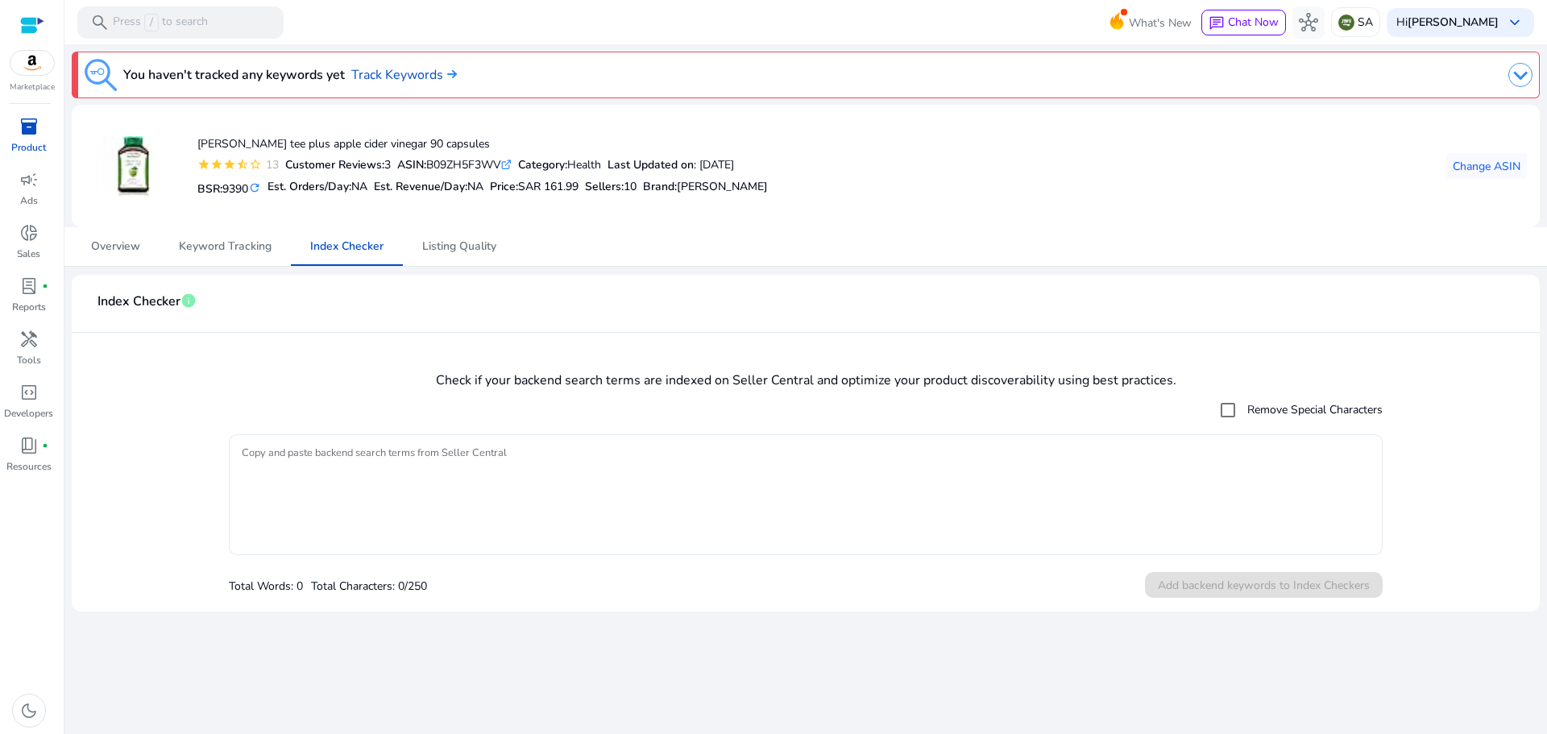
click at [608, 469] on textarea "Copy and paste backend search terms from Seller Central" at bounding box center [806, 494] width 1128 height 105
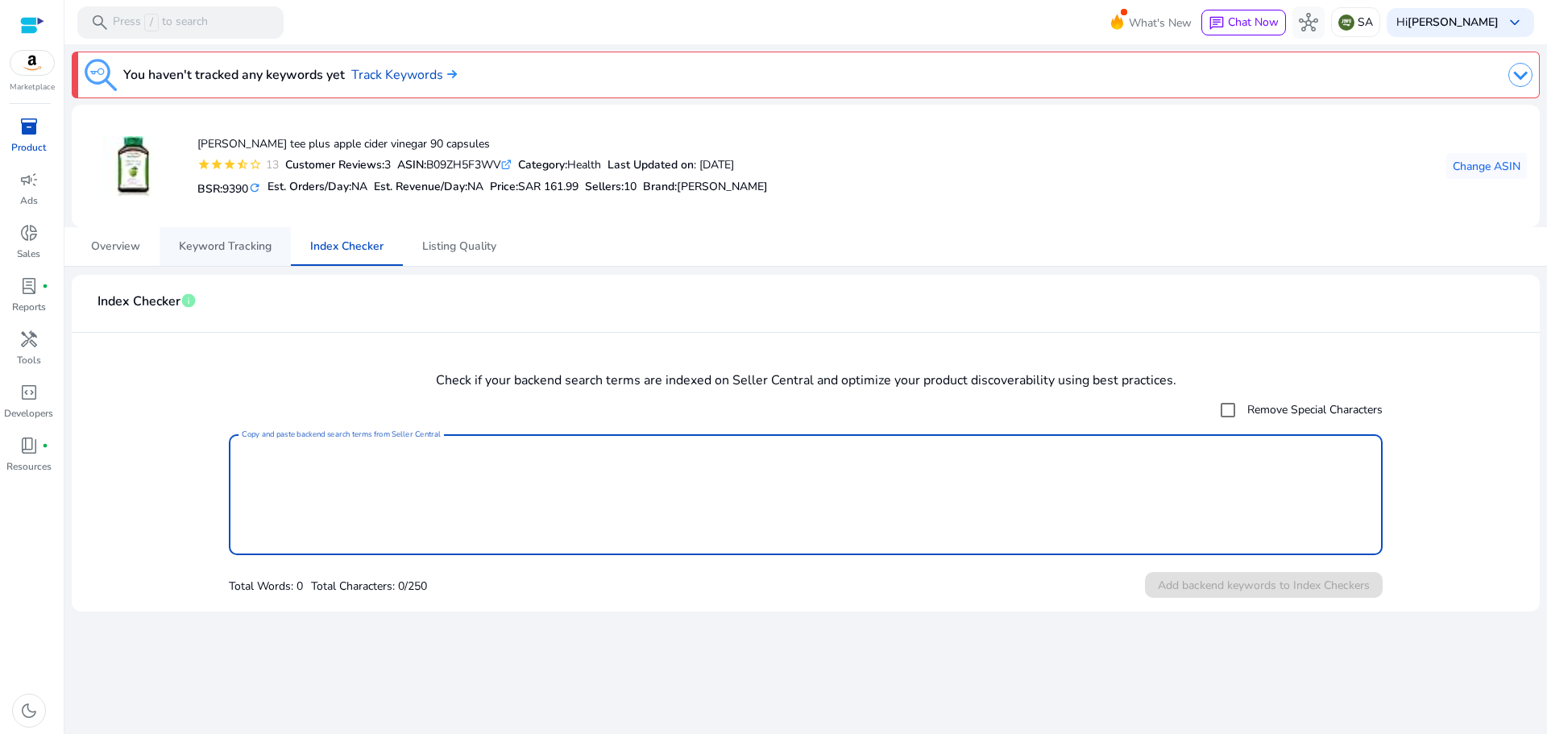
click at [223, 248] on span "Keyword Tracking" at bounding box center [225, 246] width 93 height 11
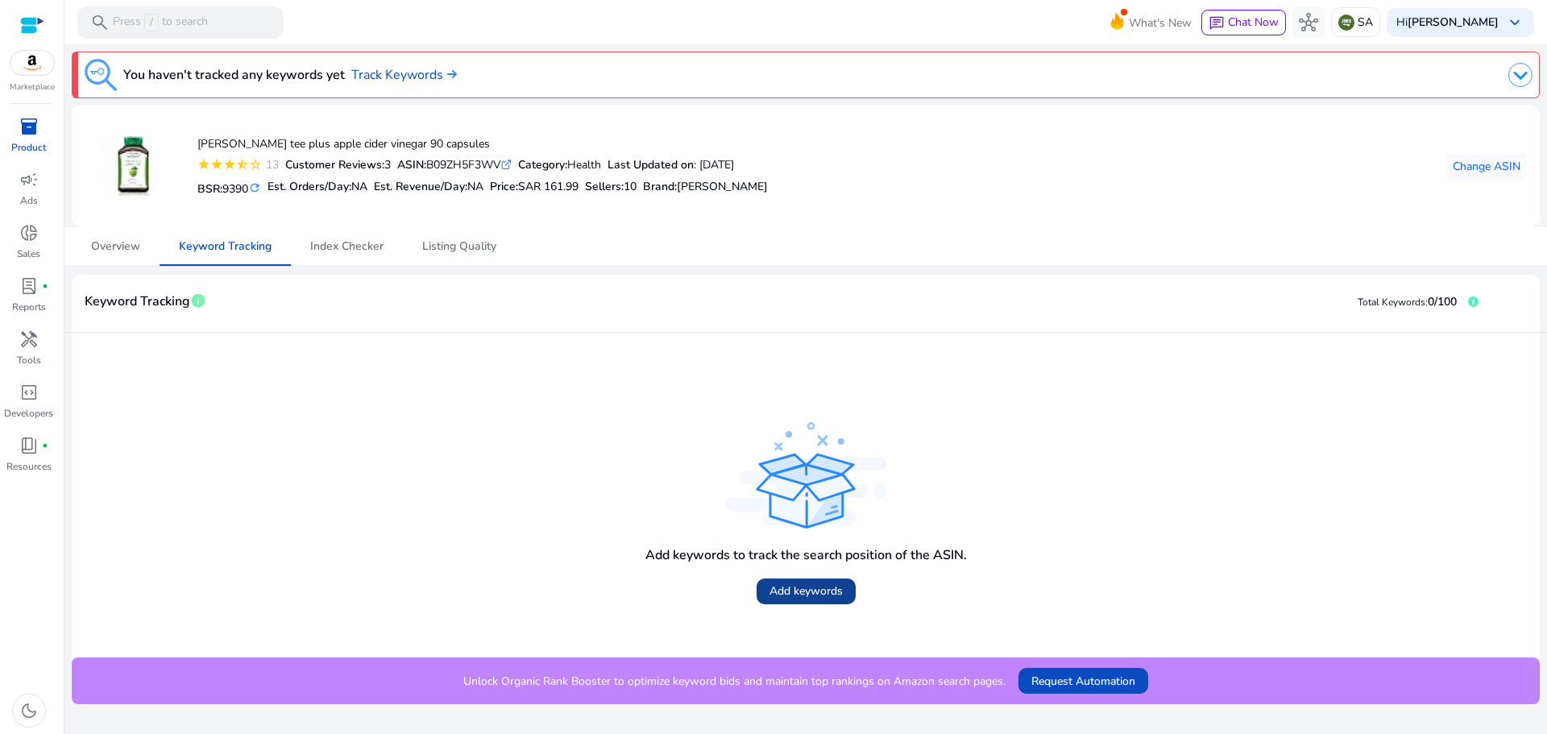
click at [813, 592] on span "Add keywords" at bounding box center [806, 591] width 73 height 17
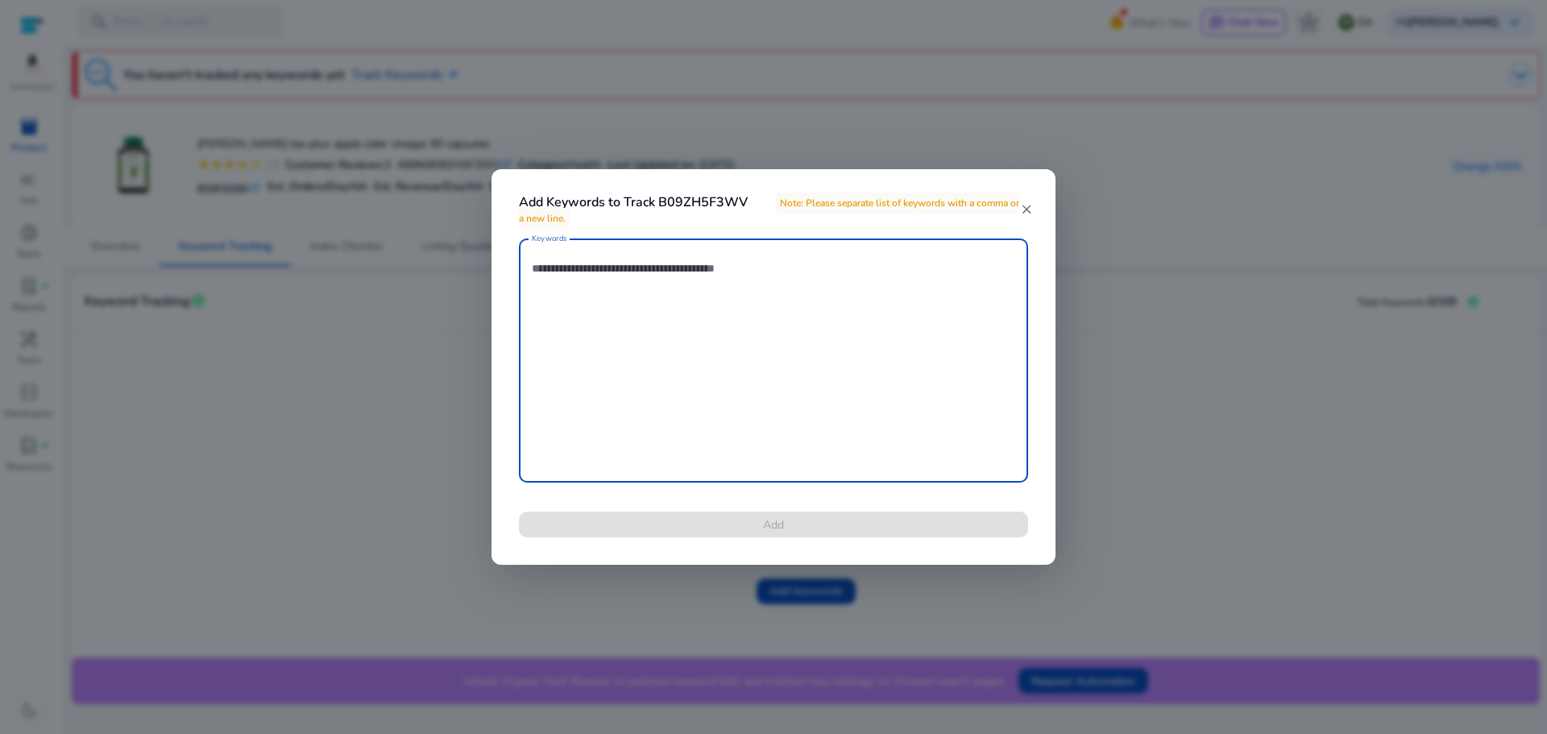
type textarea "*"
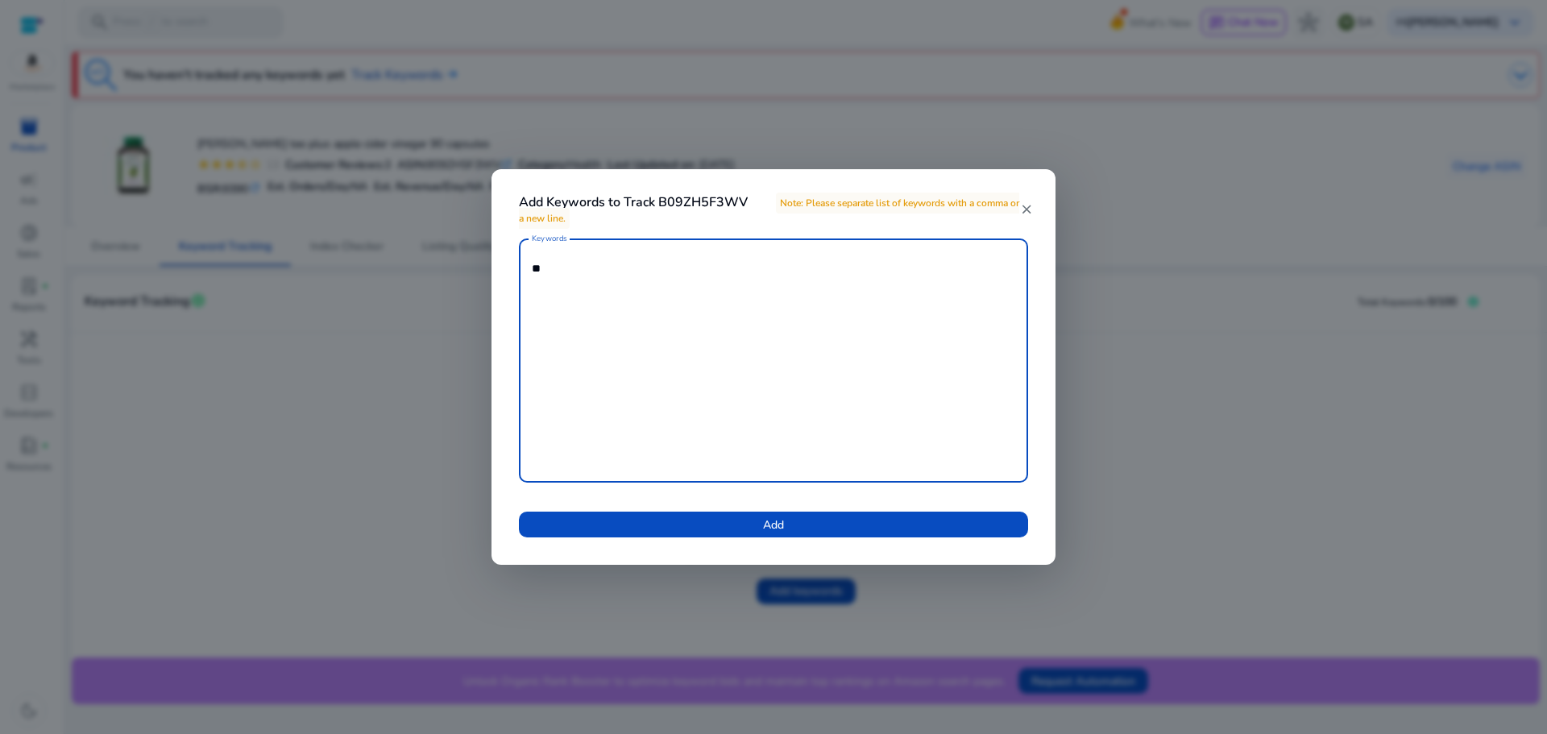
type textarea "*"
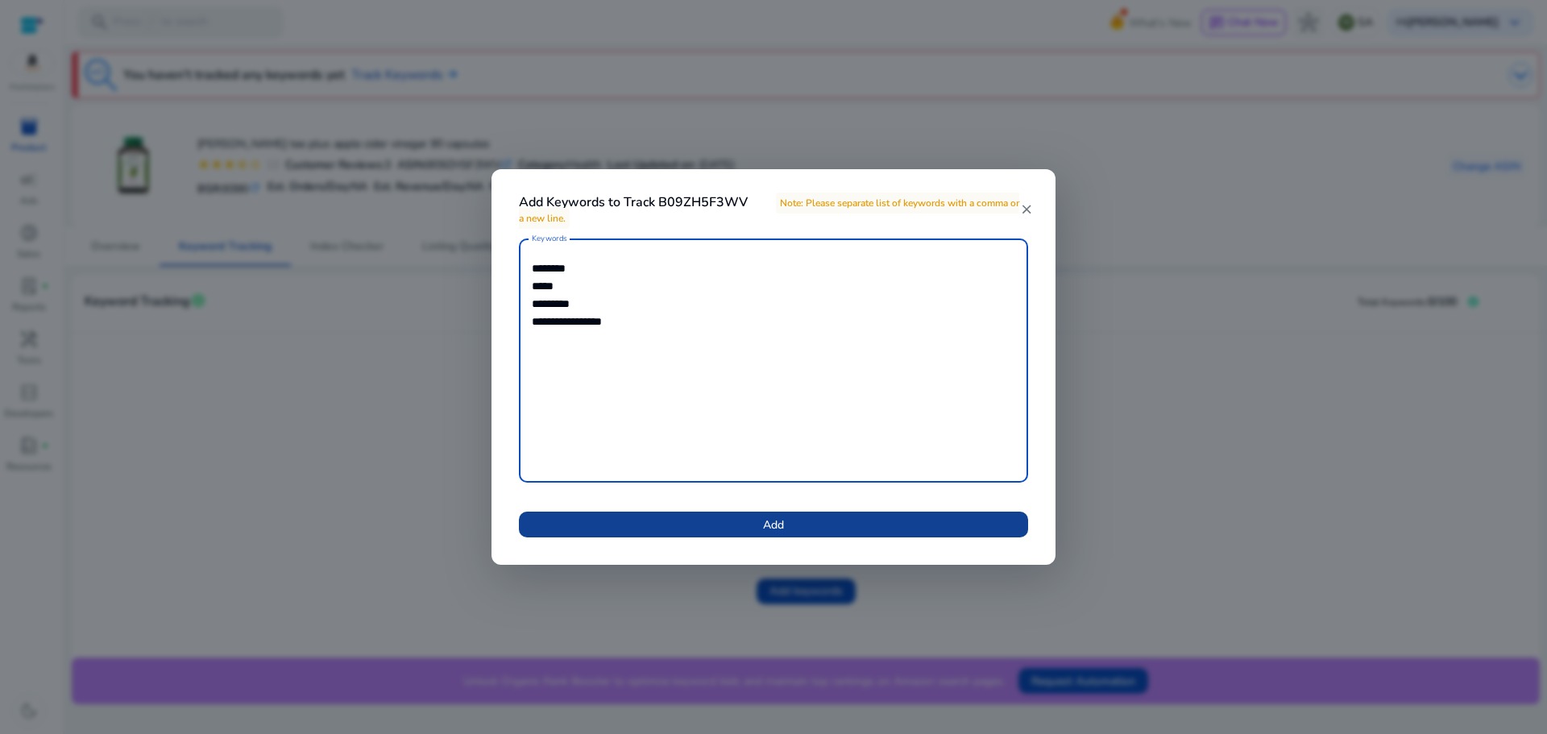
type textarea "**********"
click at [831, 526] on span at bounding box center [773, 524] width 509 height 39
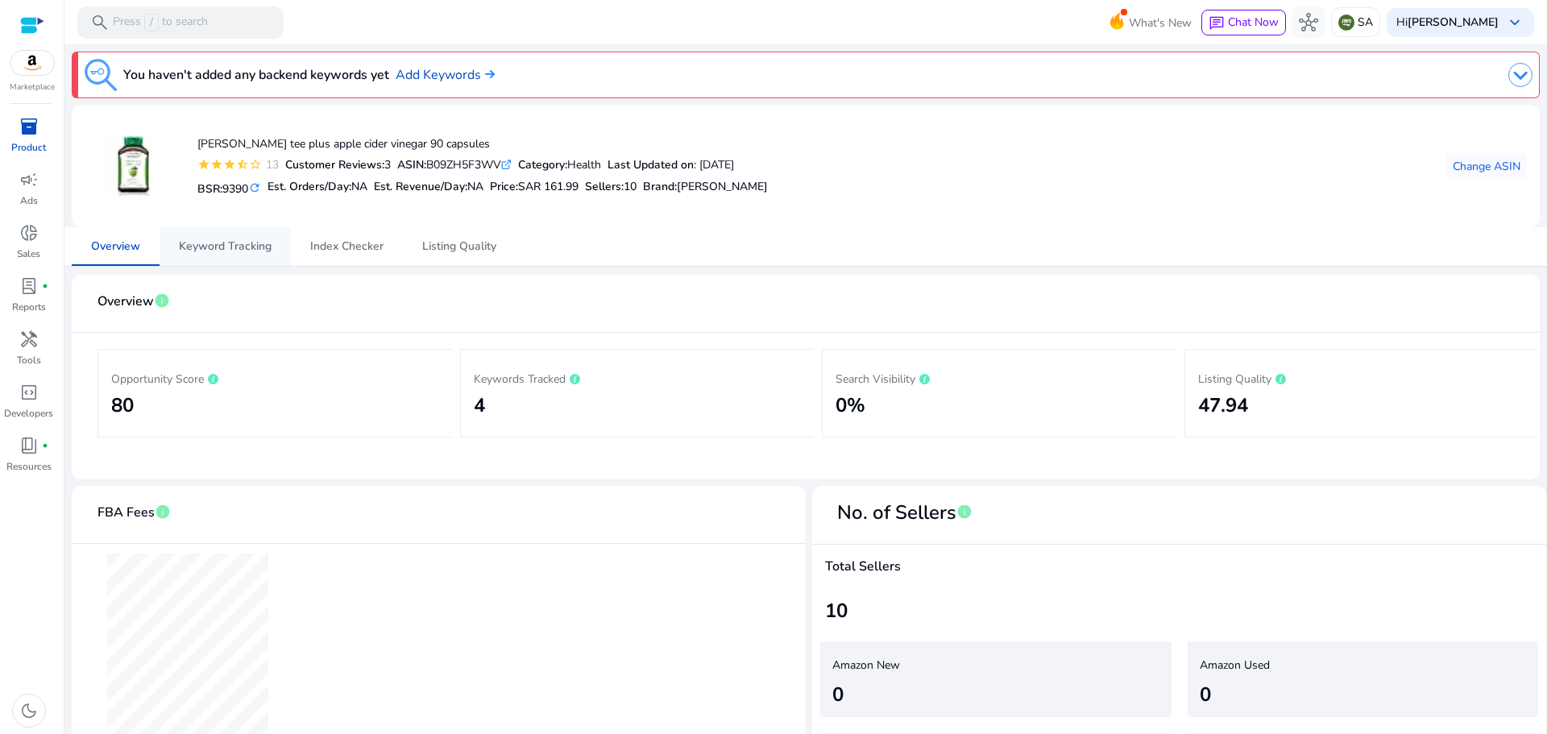
click at [240, 241] on span "Keyword Tracking" at bounding box center [225, 246] width 93 height 11
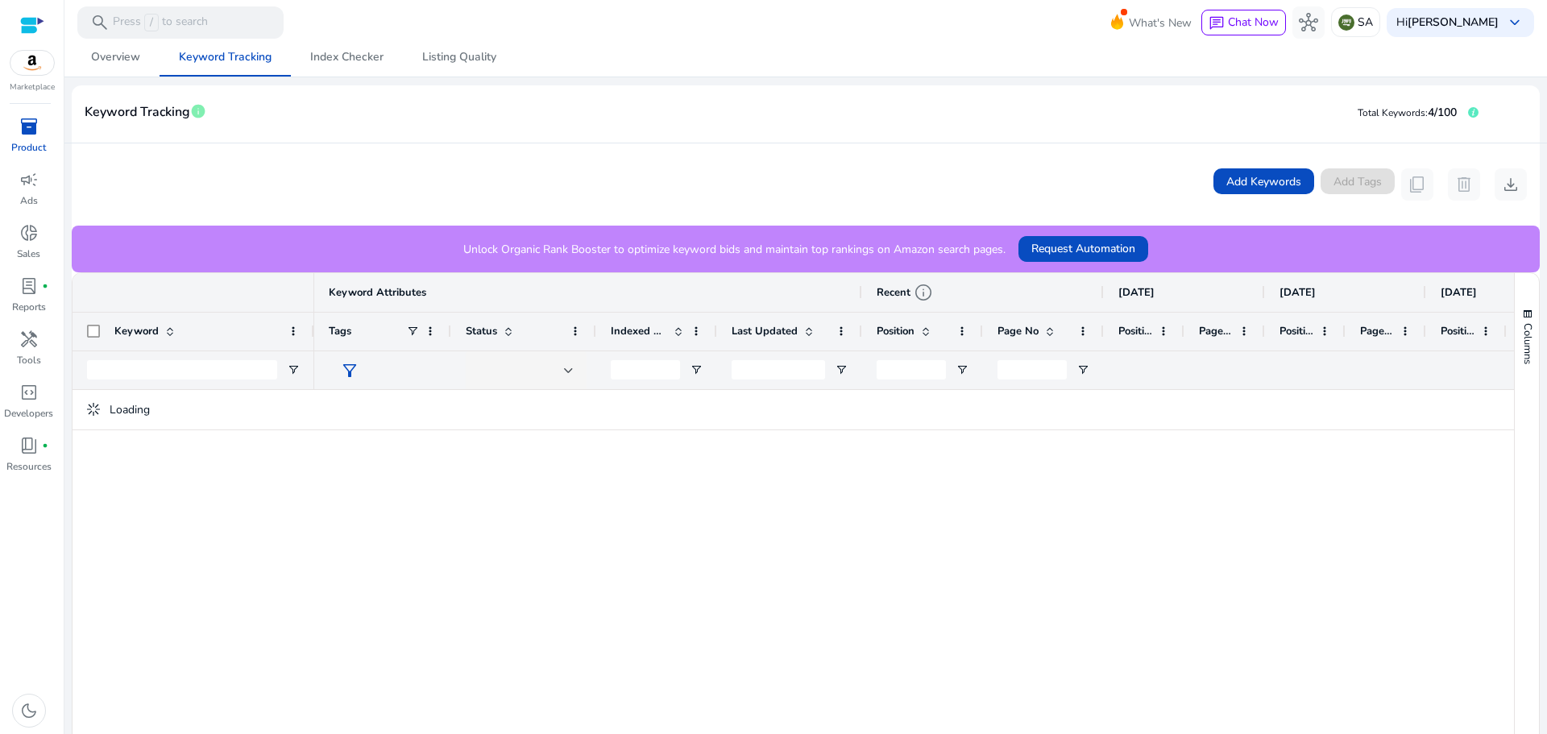
scroll to position [242, 0]
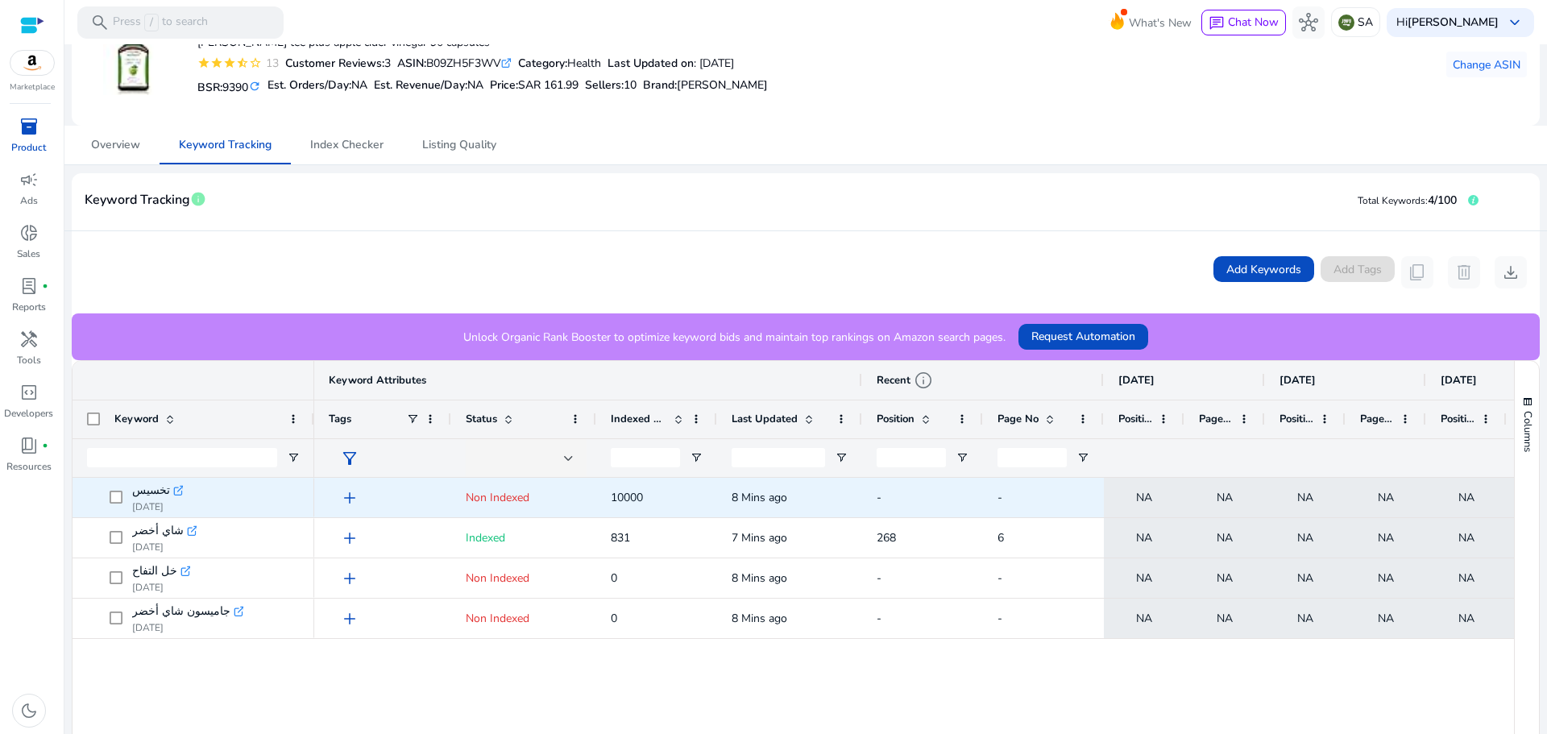
scroll to position [161, 0]
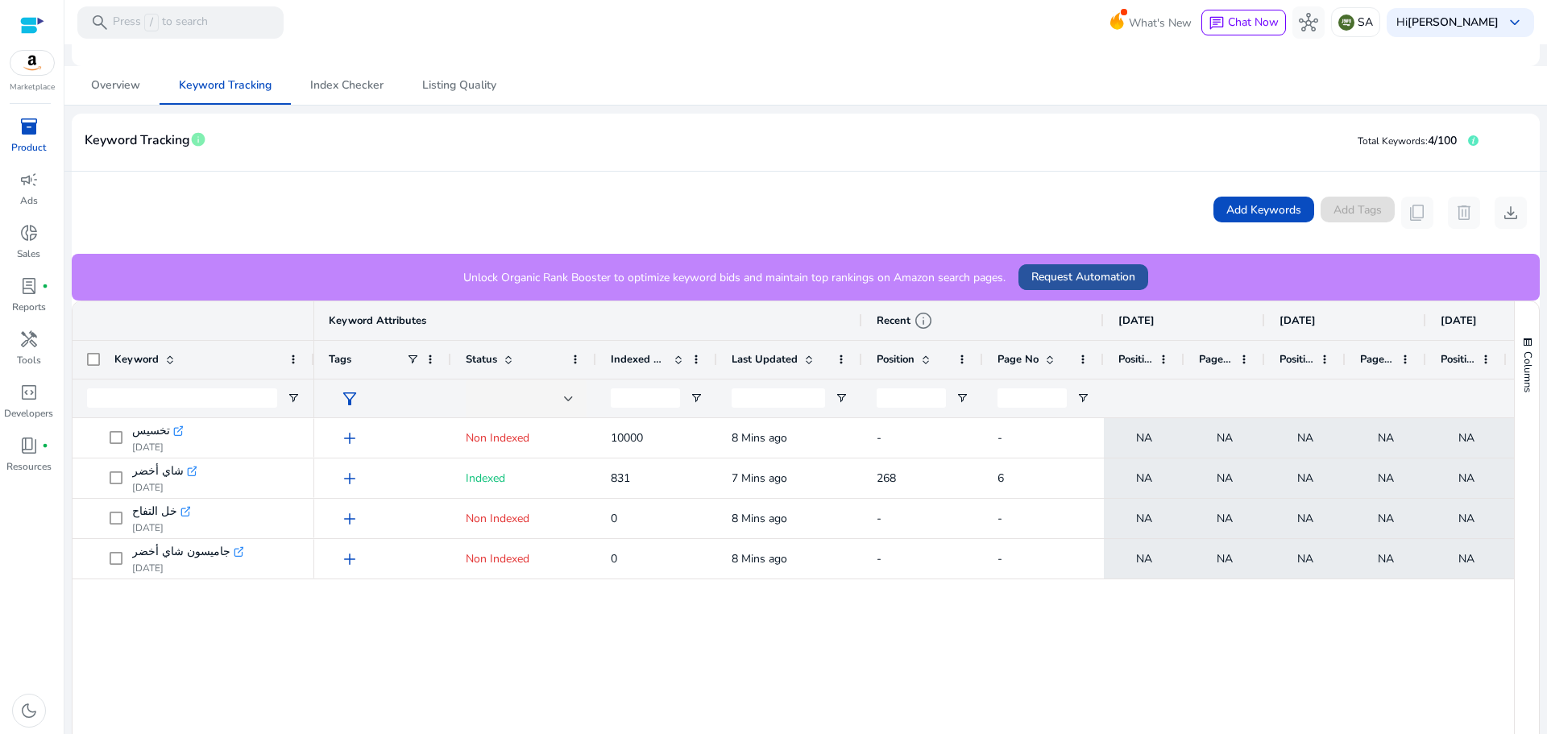
click at [1081, 280] on span "Request Automation" at bounding box center [1084, 276] width 104 height 17
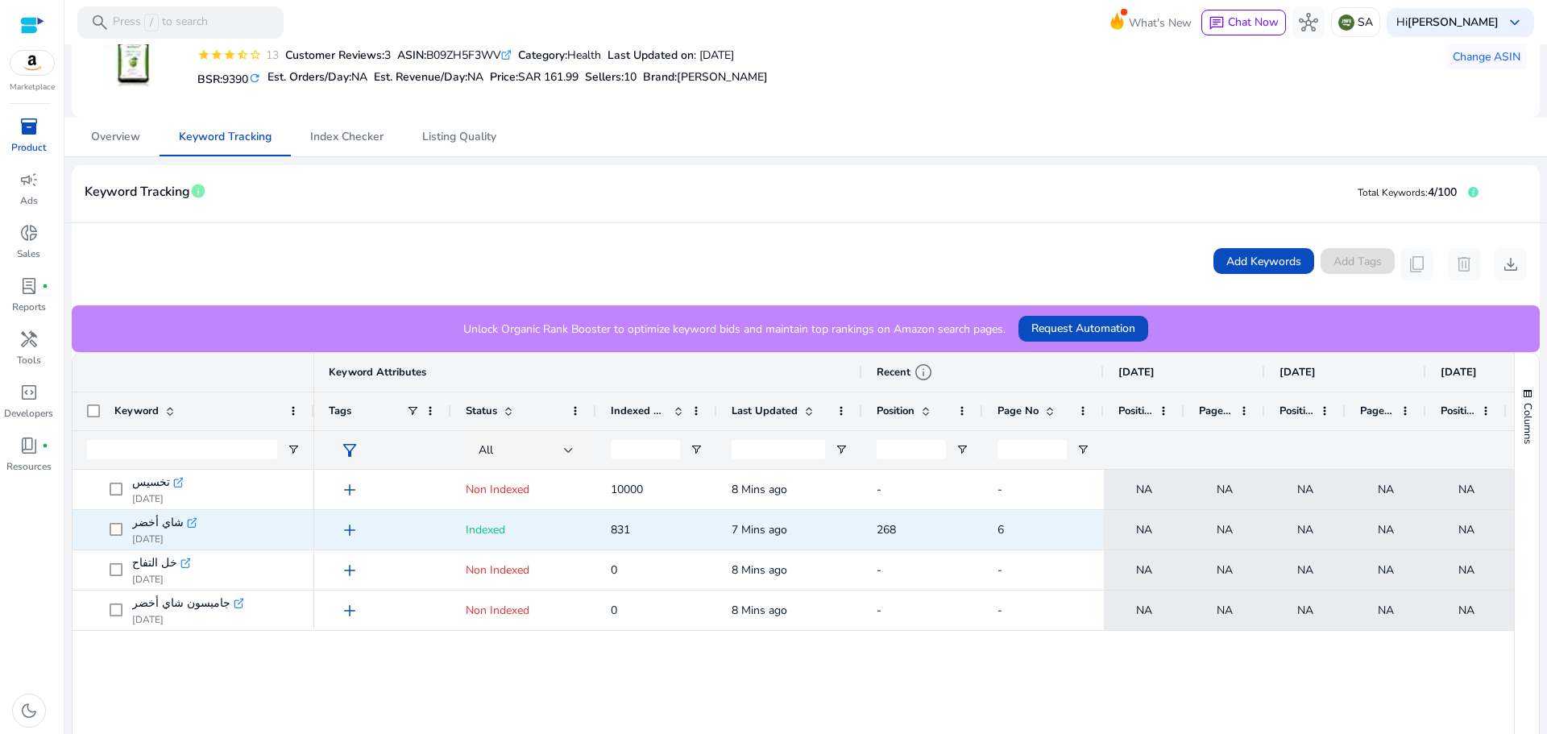
scroll to position [322, 0]
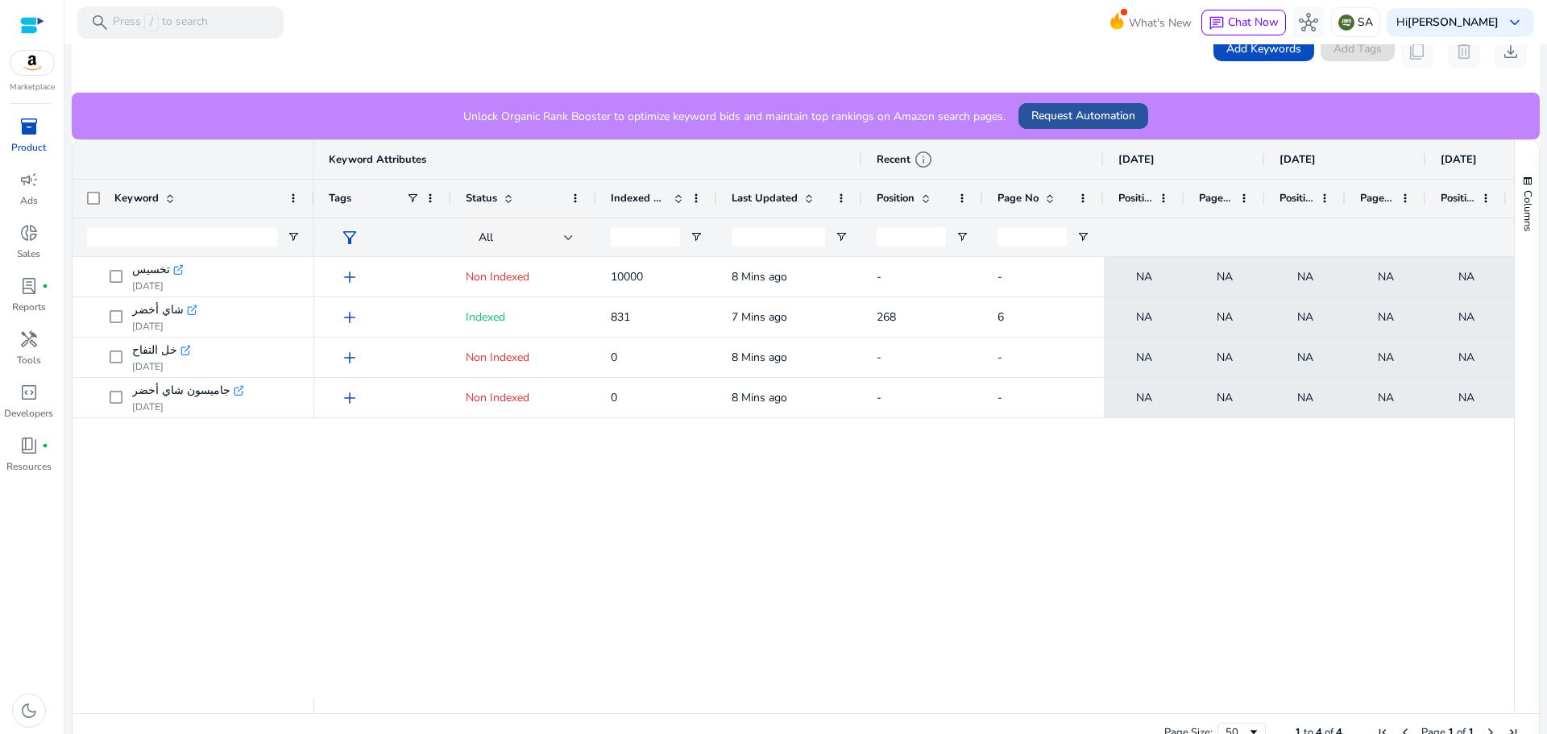
click at [1057, 113] on span "Request Automation" at bounding box center [1084, 115] width 104 height 17
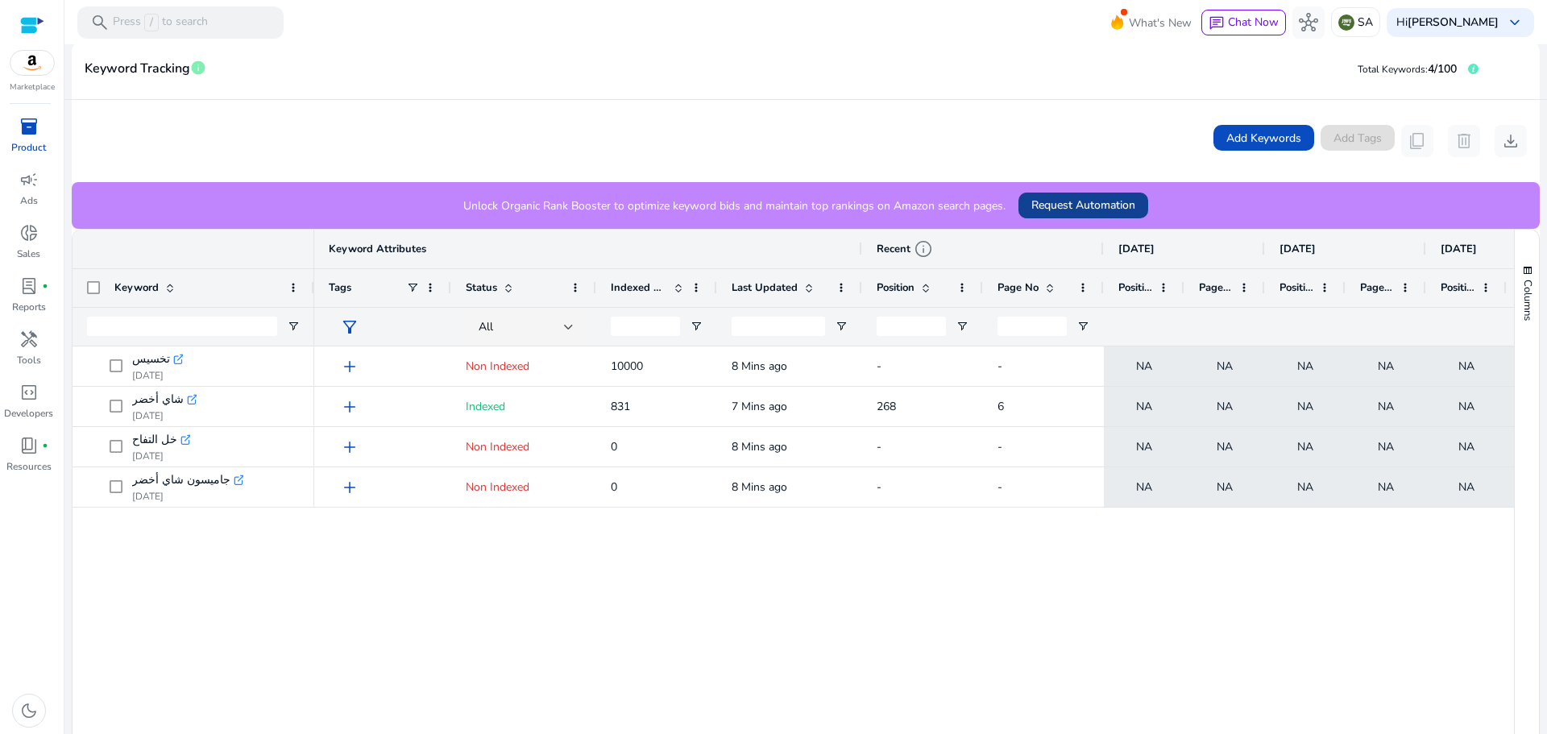
scroll to position [0, 0]
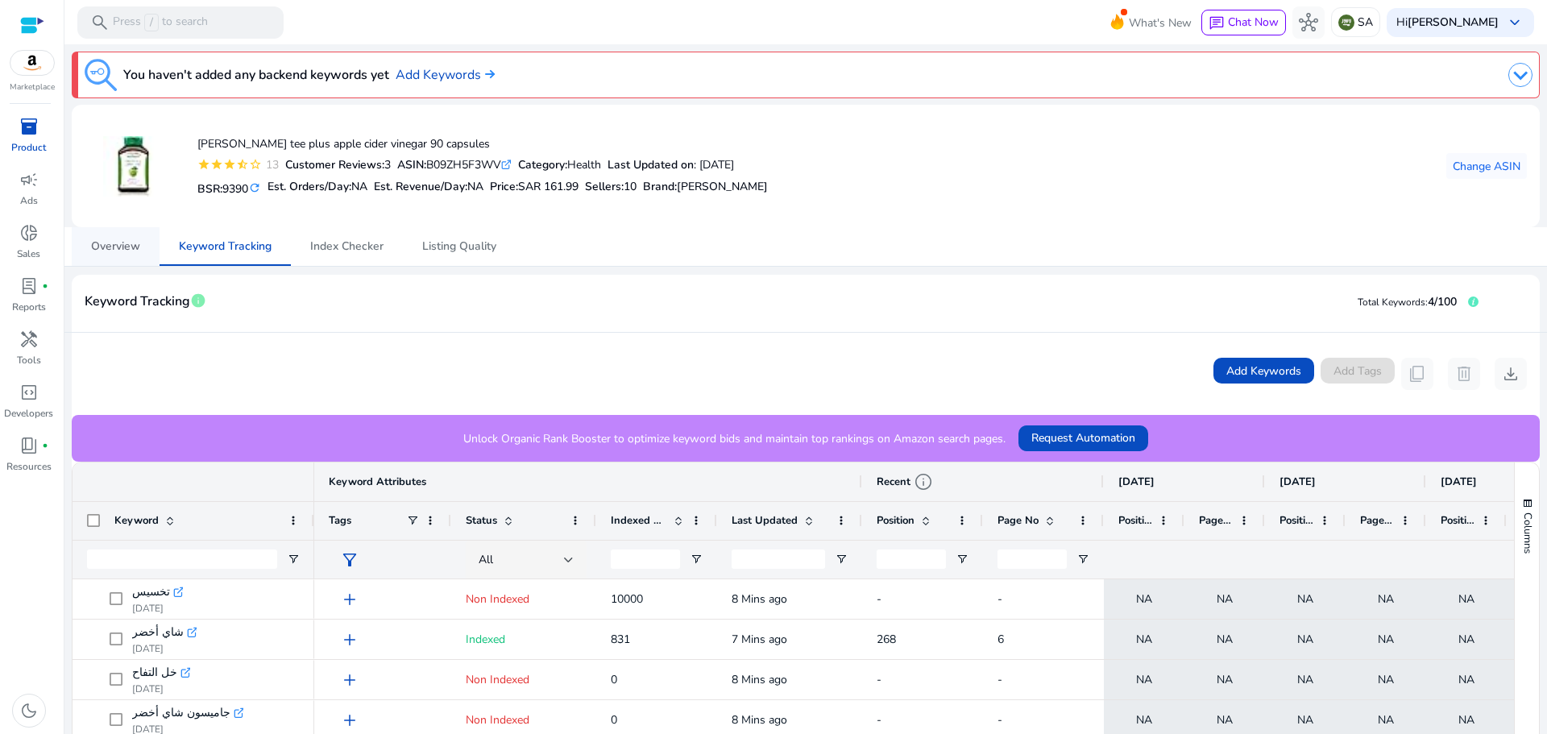
drag, startPoint x: 119, startPoint y: 241, endPoint x: 110, endPoint y: 234, distance: 12.1
click at [118, 241] on span "Overview" at bounding box center [115, 246] width 49 height 11
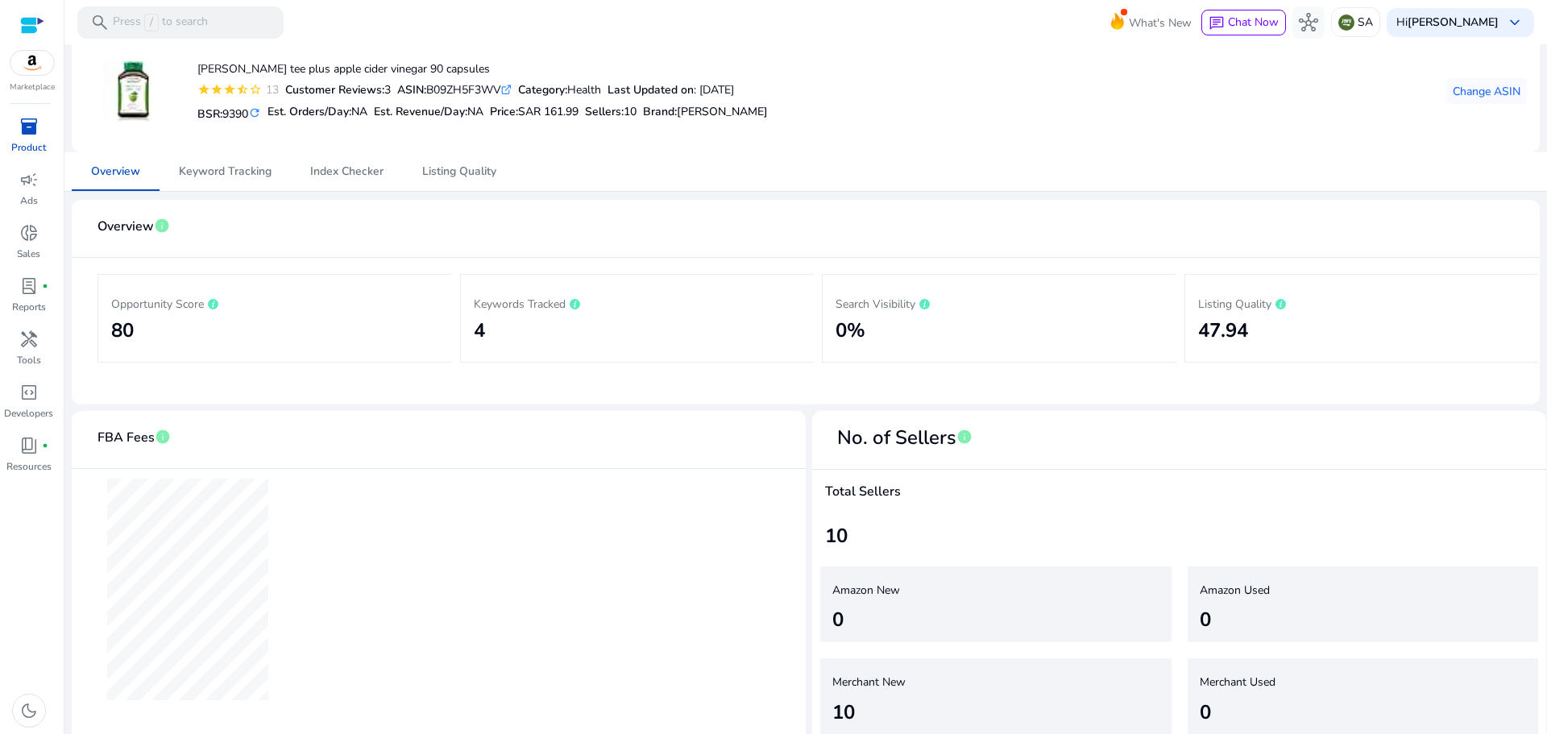
scroll to position [89, 0]
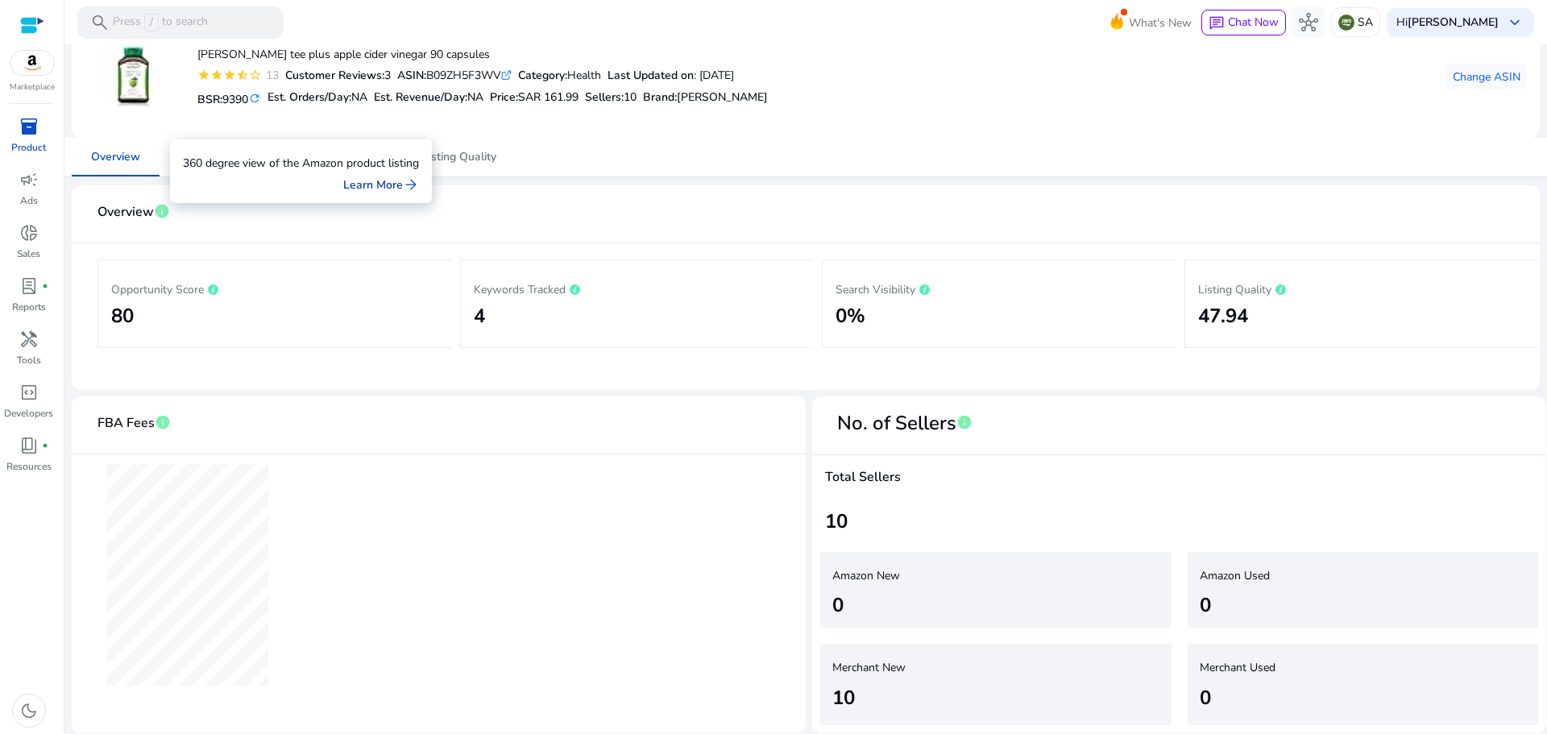
click at [385, 184] on link "Learn More arrow_forward" at bounding box center [381, 184] width 76 height 17
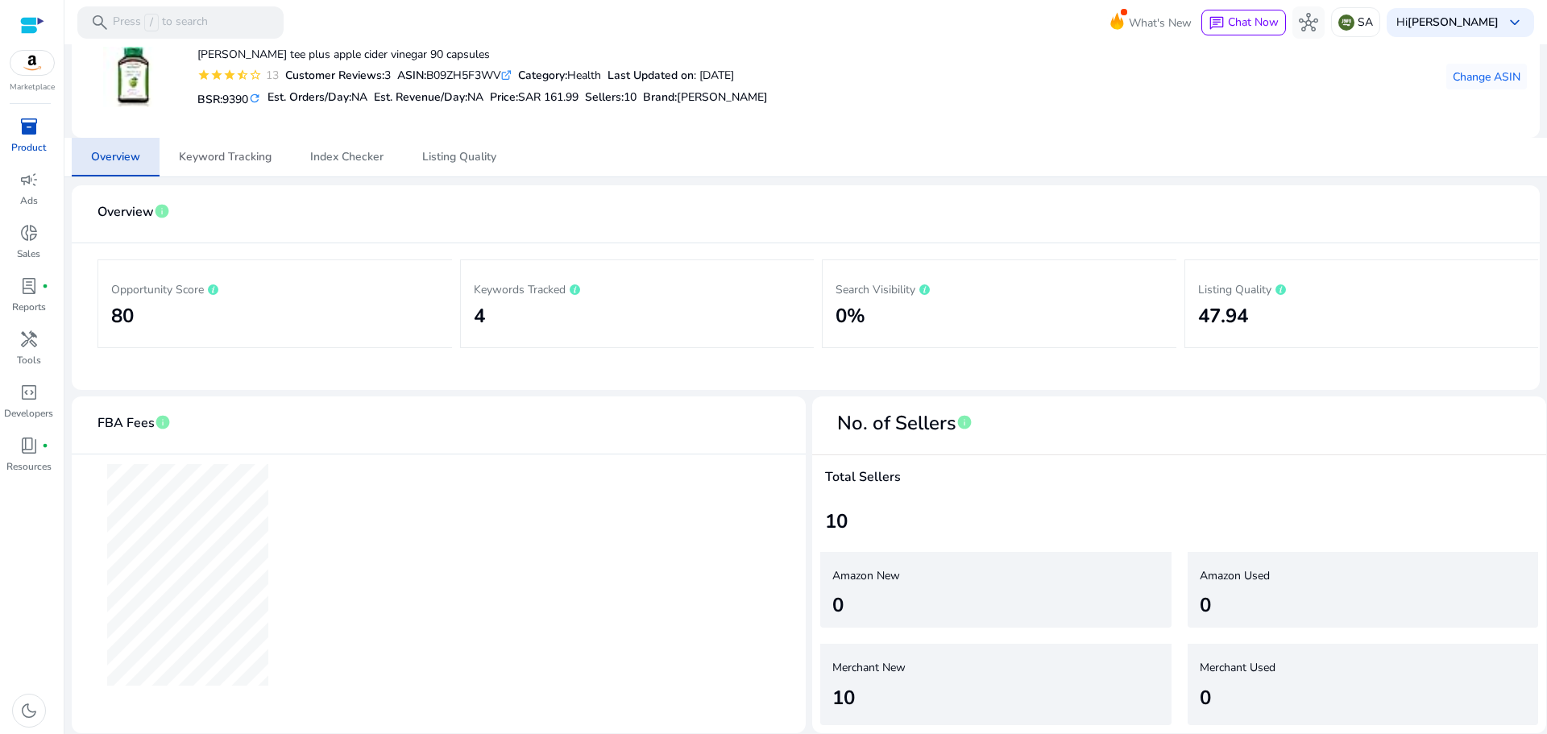
click at [201, 162] on span "Keyword Tracking" at bounding box center [225, 157] width 93 height 11
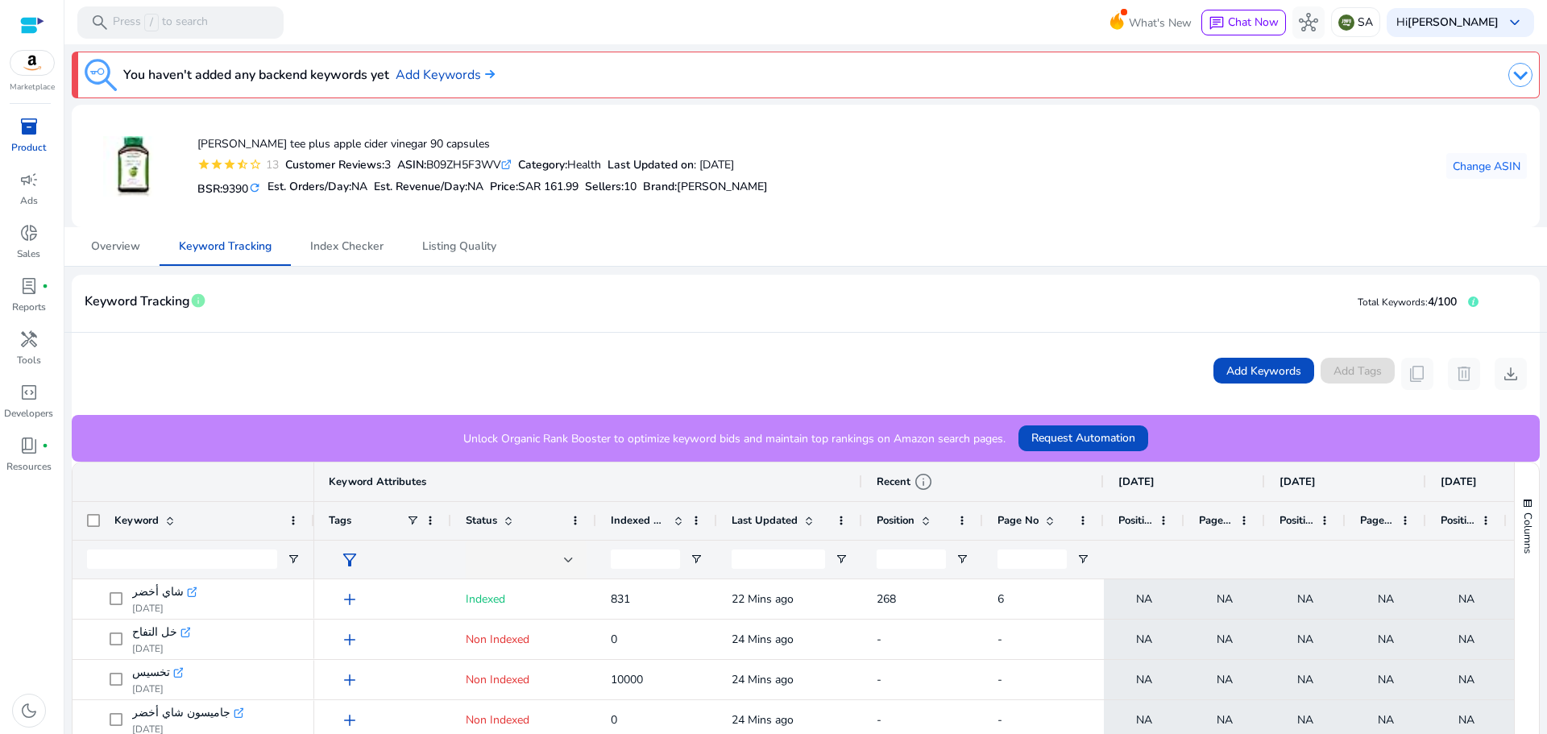
scroll to position [322, 0]
